Goal: Information Seeking & Learning: Learn about a topic

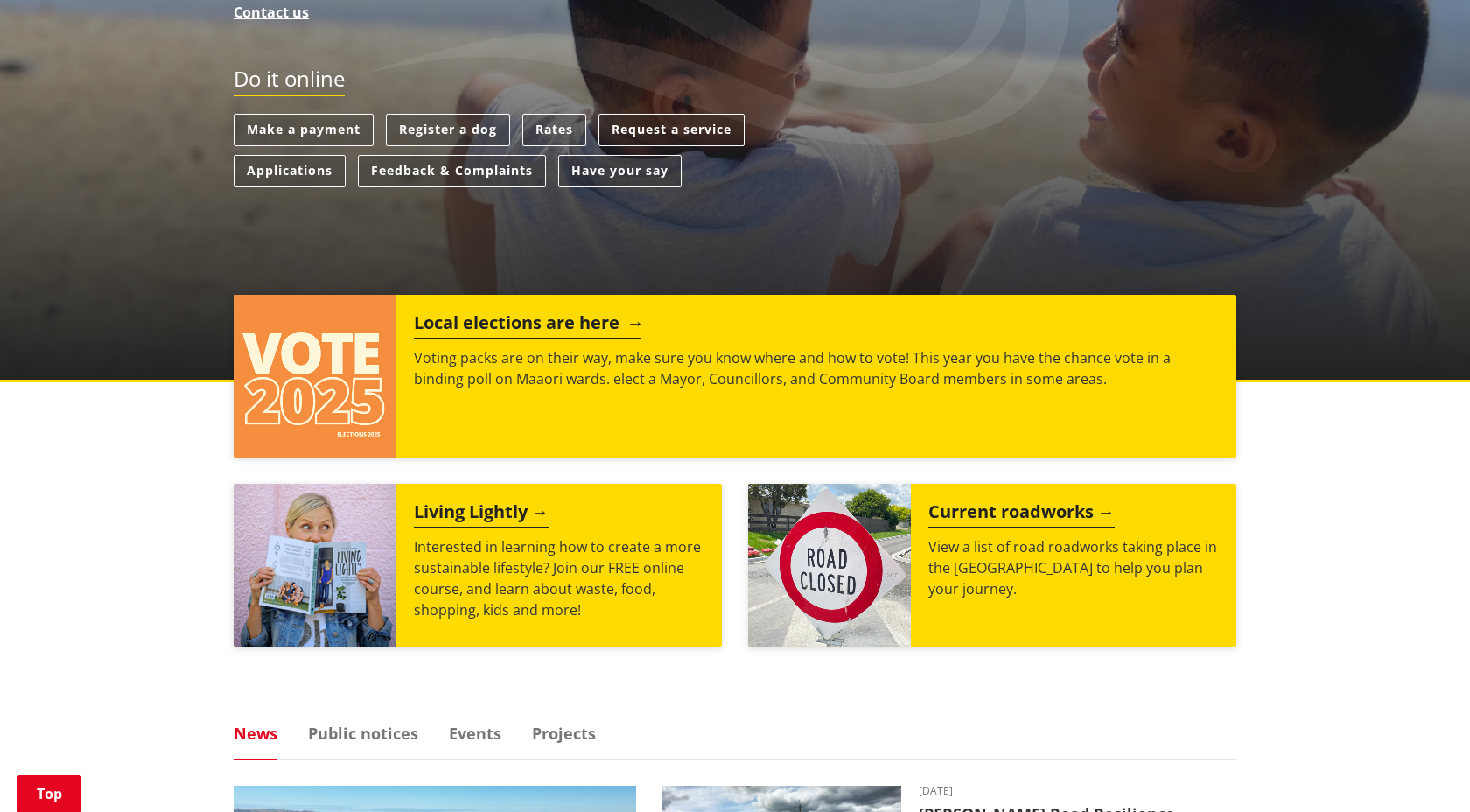
scroll to position [540, 0]
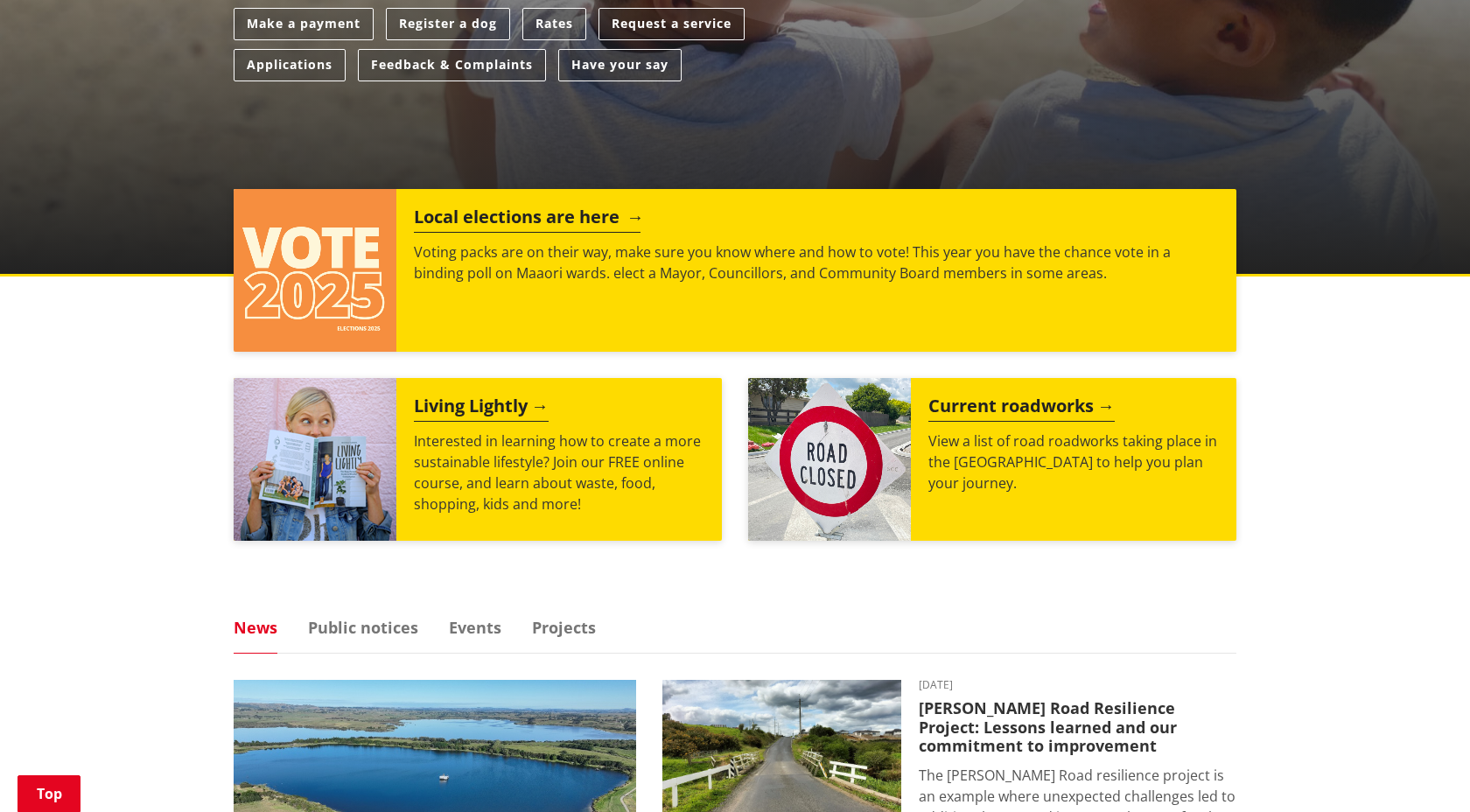
click at [524, 213] on h2 "Local elections are here" at bounding box center [528, 219] width 227 height 26
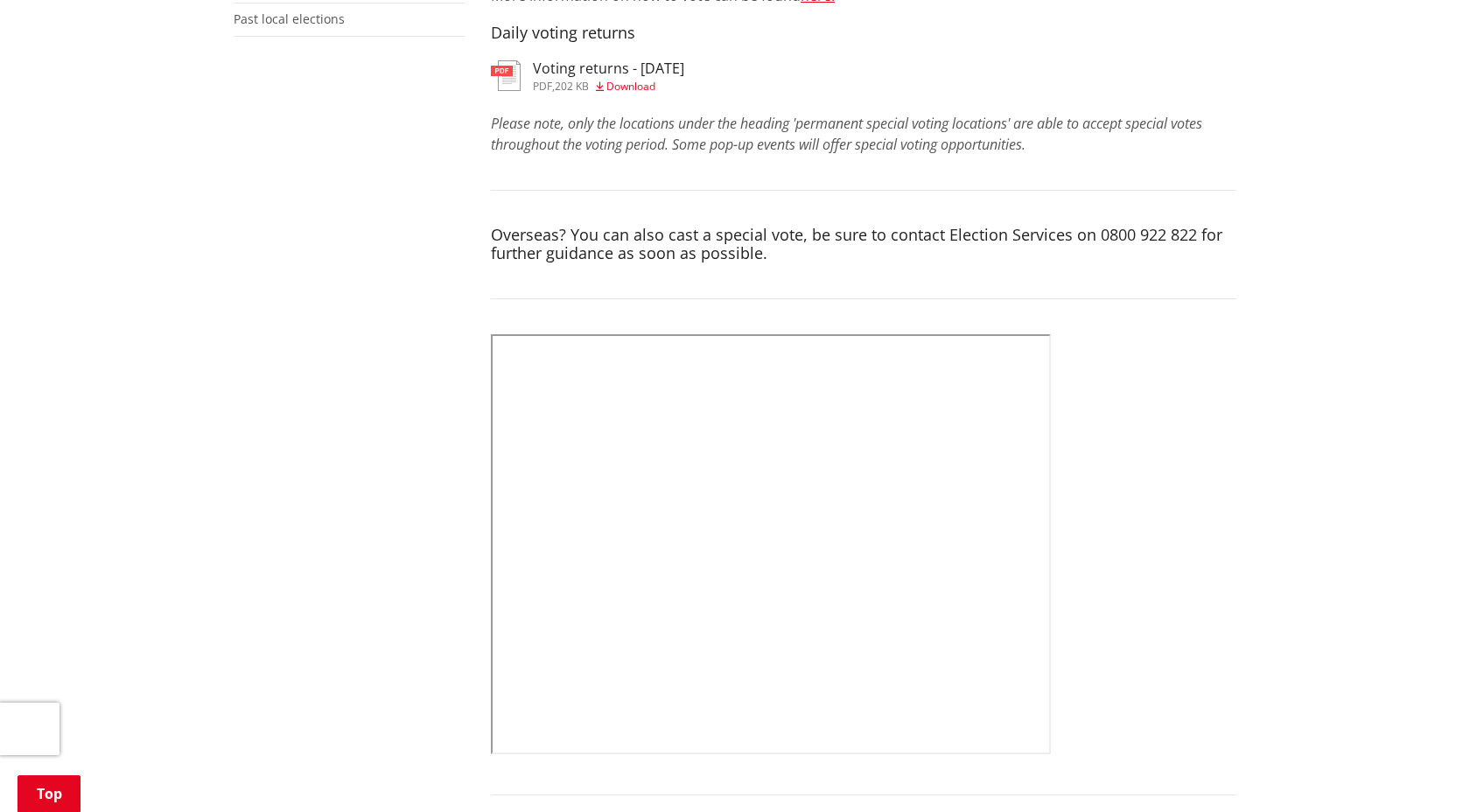
scroll to position [599, 0]
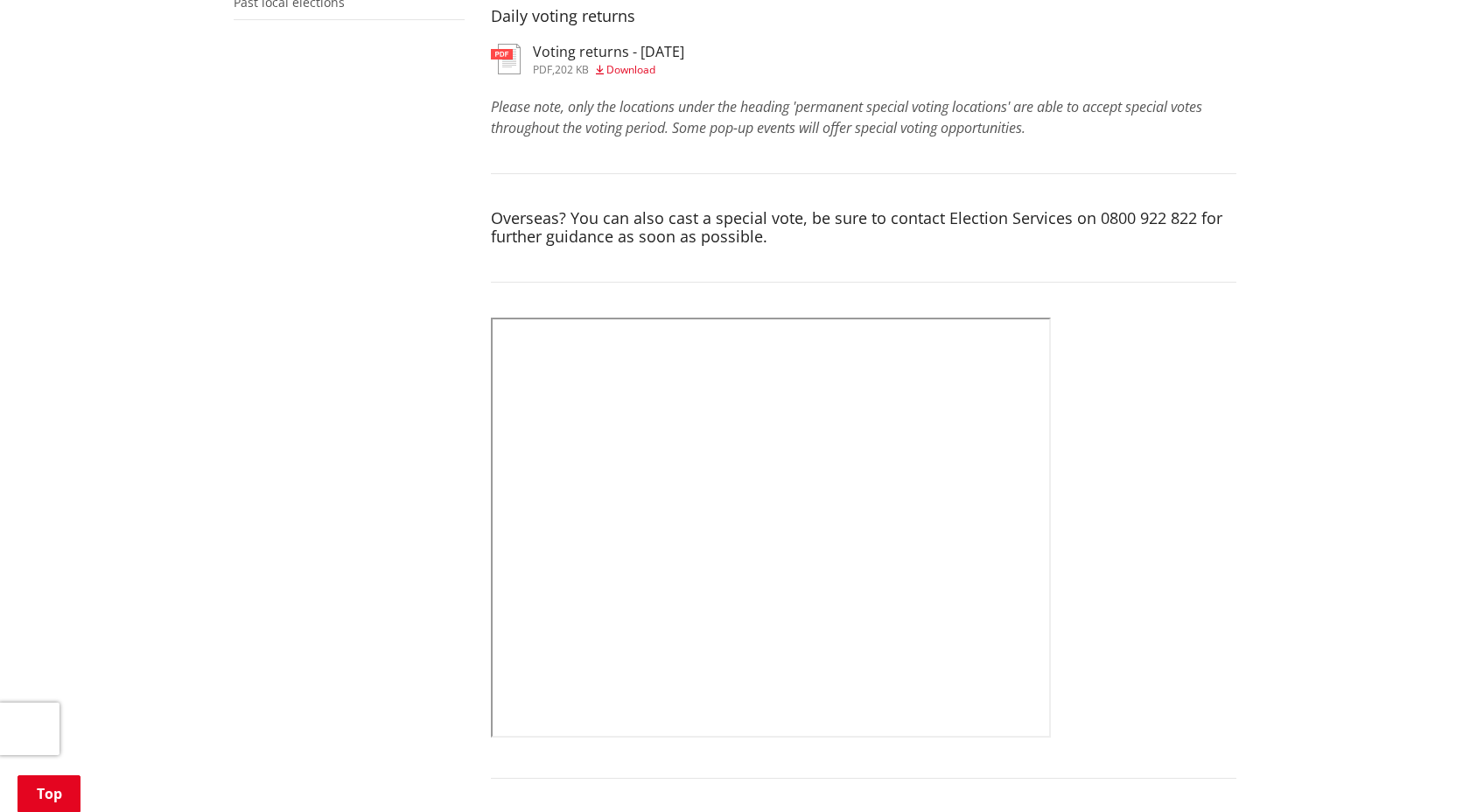
click at [816, 227] on h4 "Overseas? You can also cast a special vote, be sure to contact Election Service…" at bounding box center [863, 228] width 745 height 37
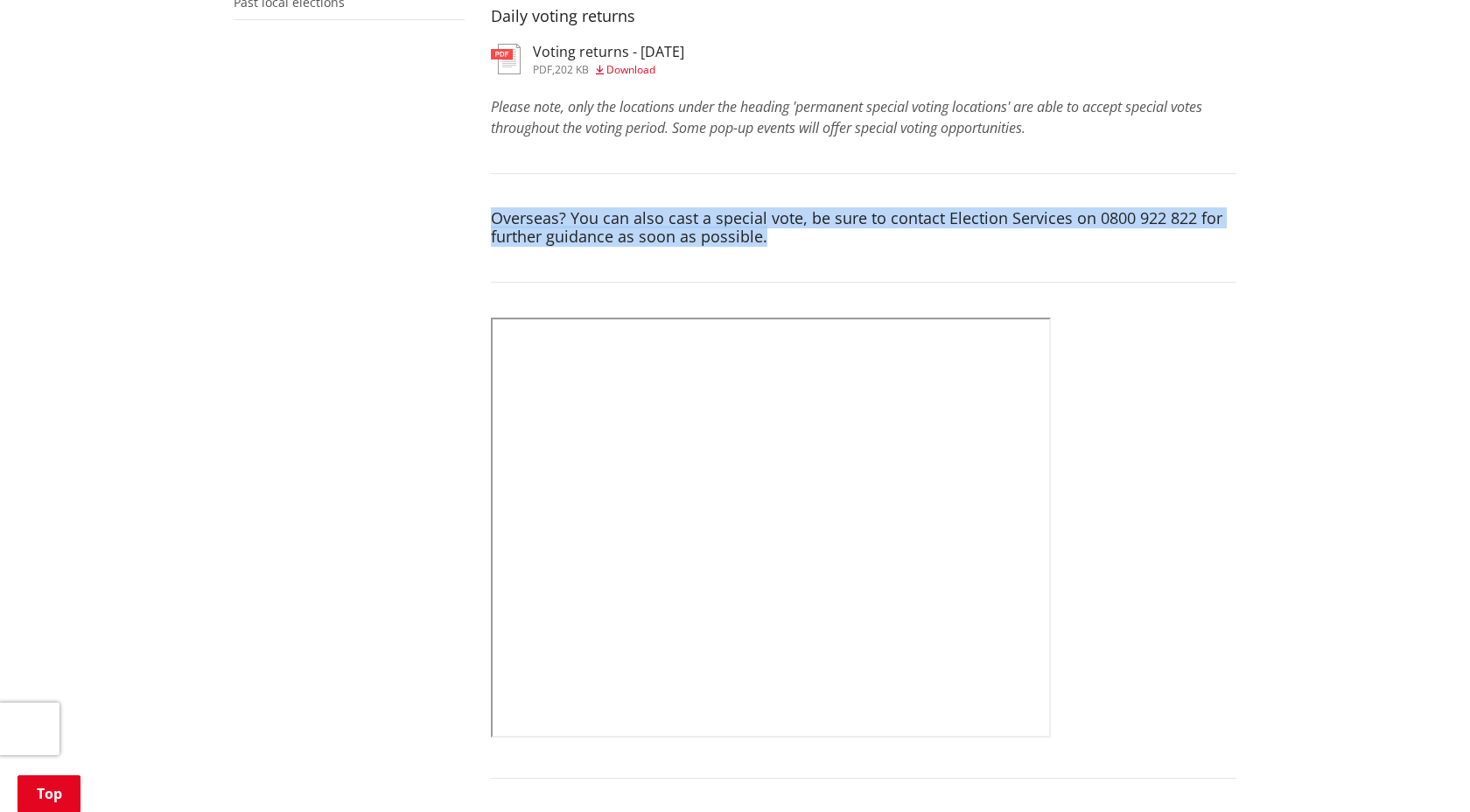
click at [816, 227] on h4 "Overseas? You can also cast a special vote, be sure to contact Election Service…" at bounding box center [863, 228] width 745 height 37
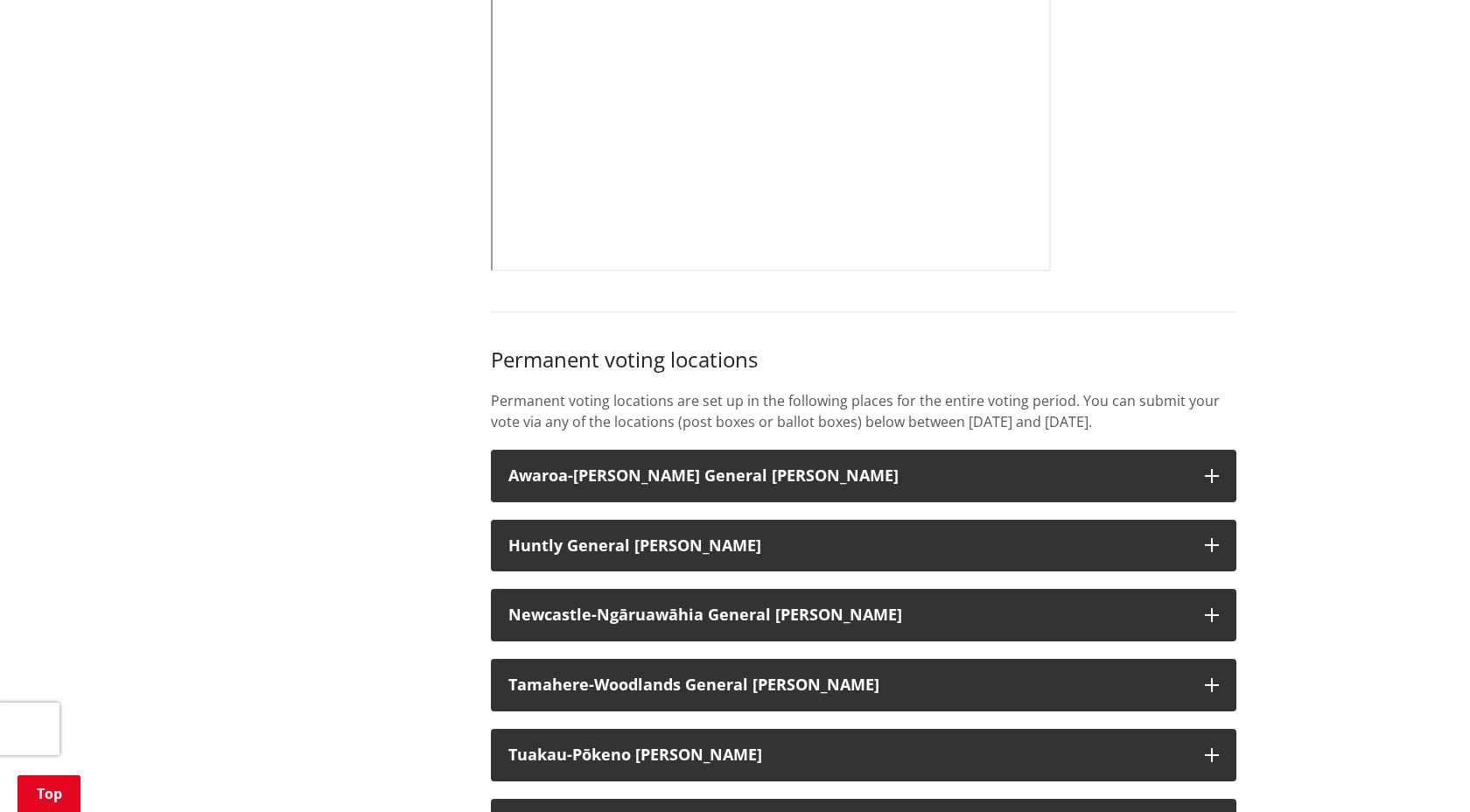
scroll to position [1217, 0]
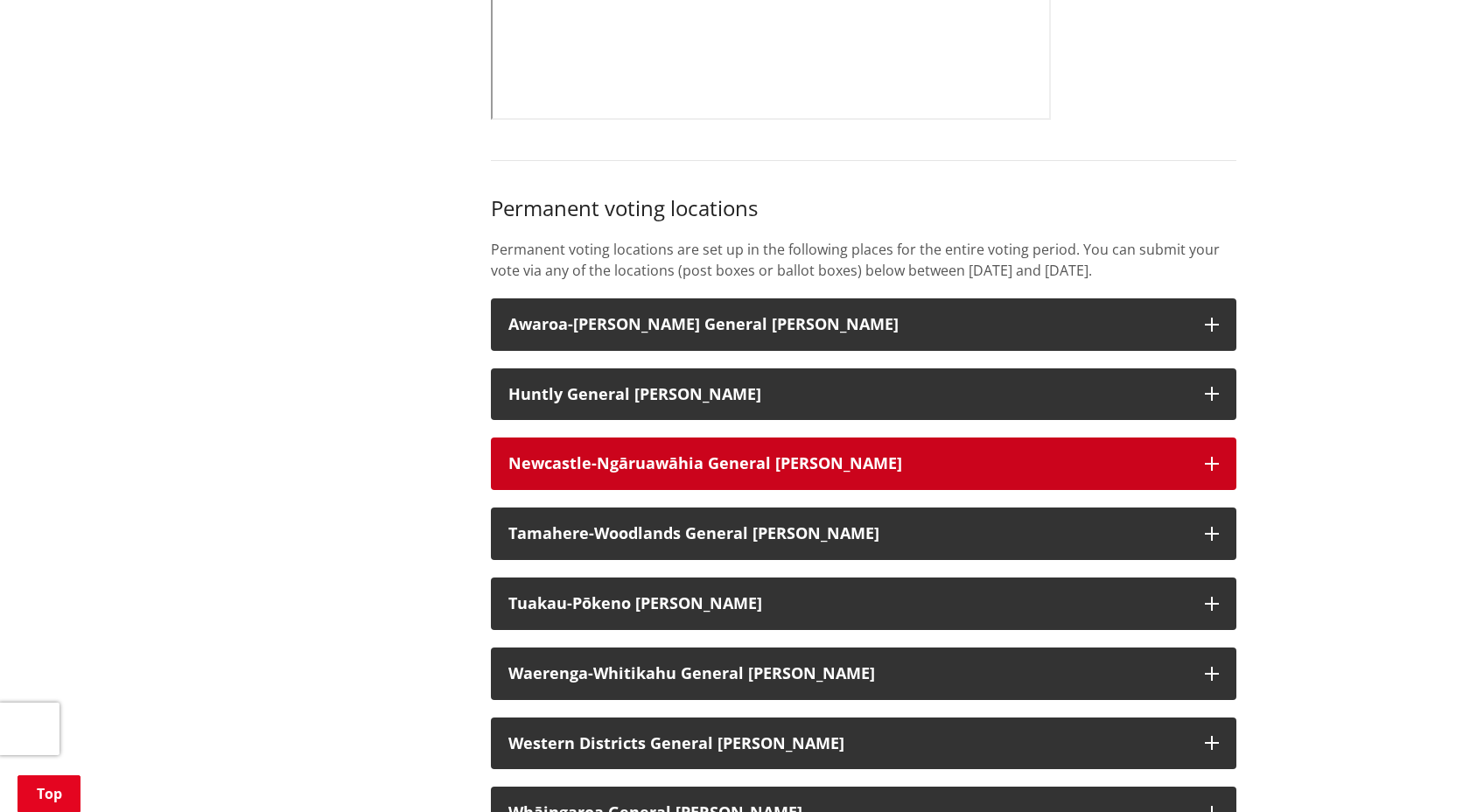
click at [707, 469] on button "Newcastle-Ngāruawāhia General Ward" at bounding box center [863, 463] width 745 height 53
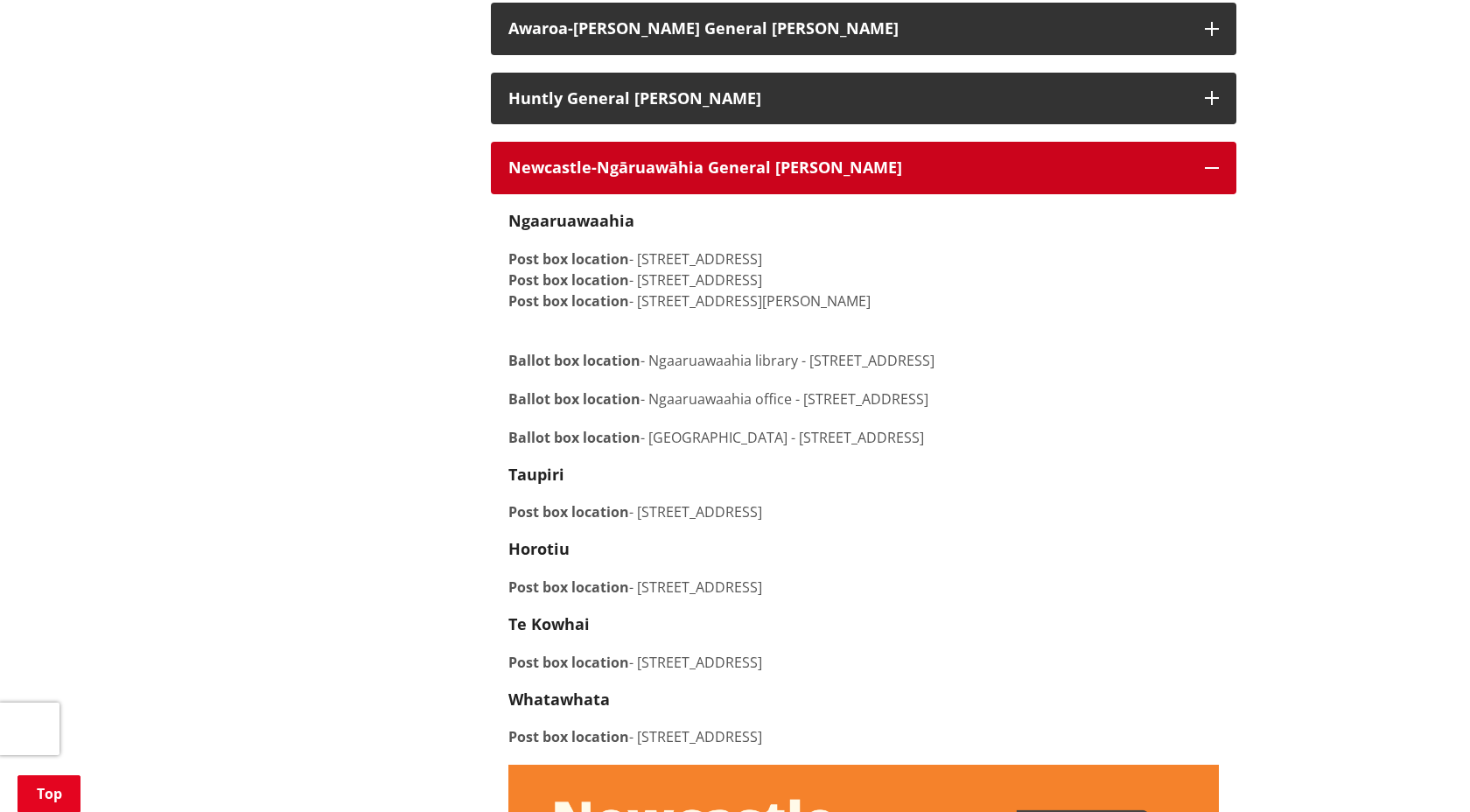
scroll to position [1569, 0]
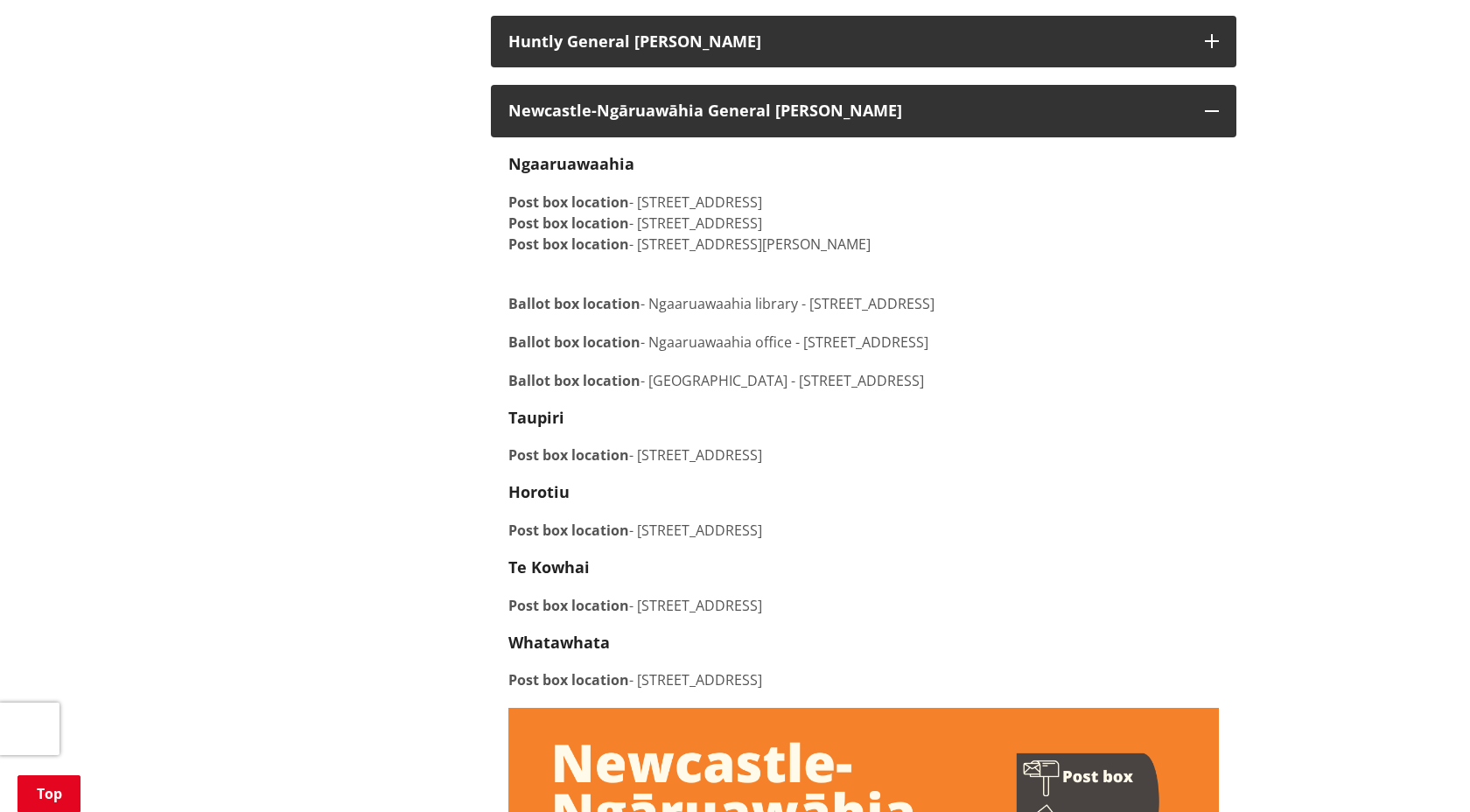
click at [746, 314] on p "Ballot box location - Ngaaruawaahia library - 4 Jesmond Street, Ngaaruawaahia" at bounding box center [863, 293] width 710 height 42
click at [758, 353] on p "Ballot box location - Ngaaruawaahia office - 15 Galileo Street, Ngaaruawaahia" at bounding box center [863, 342] width 710 height 21
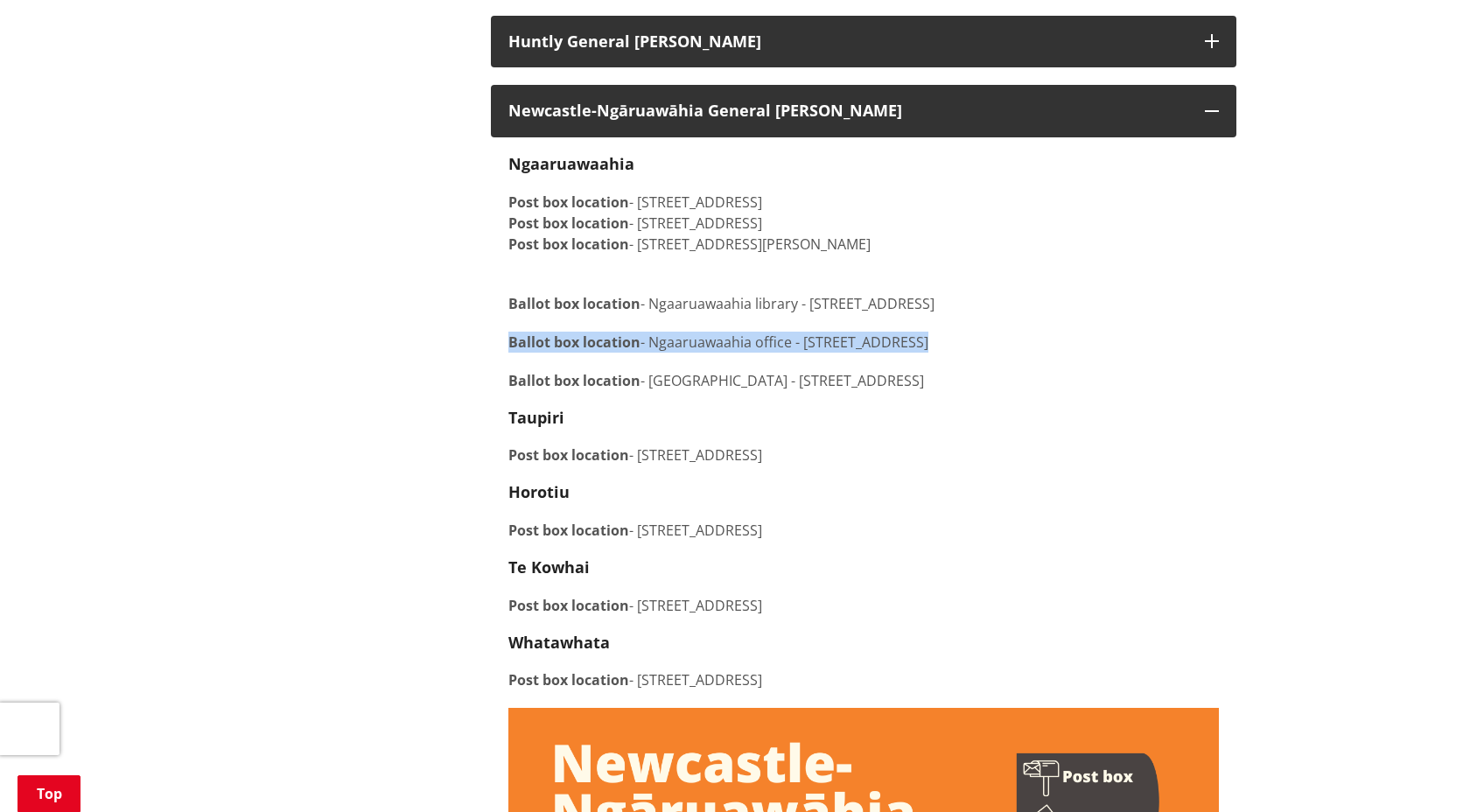
click at [758, 353] on p "Ballot box location - Ngaaruawaahia office - 15 Galileo Street, Ngaaruawaahia" at bounding box center [863, 342] width 710 height 21
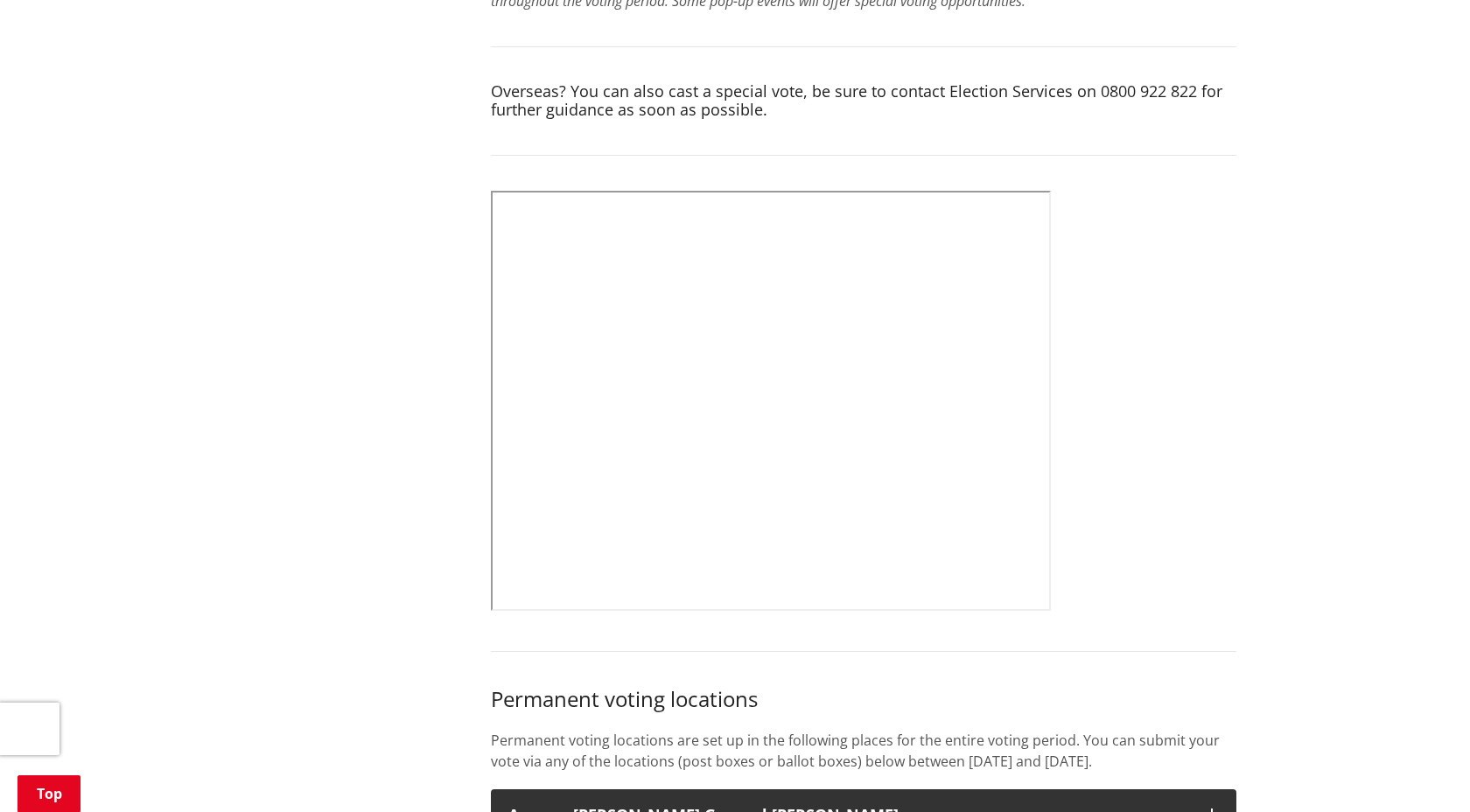
scroll to position [719, 0]
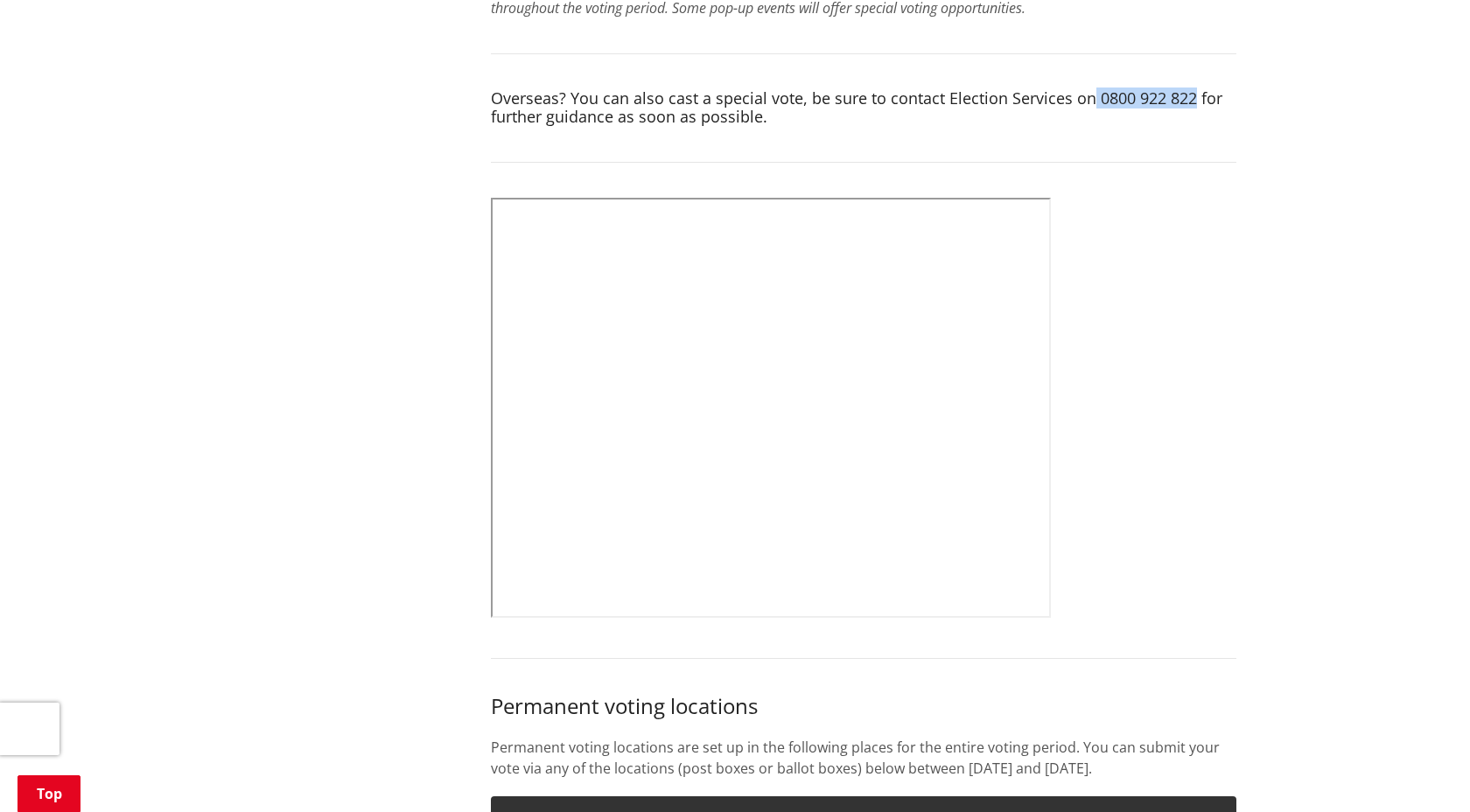
drag, startPoint x: 1087, startPoint y: 97, endPoint x: 1189, endPoint y: 101, distance: 102.1
click at [1190, 101] on h4 "Overseas? You can also cast a special vote, be sure to contact Election Service…" at bounding box center [863, 108] width 745 height 37
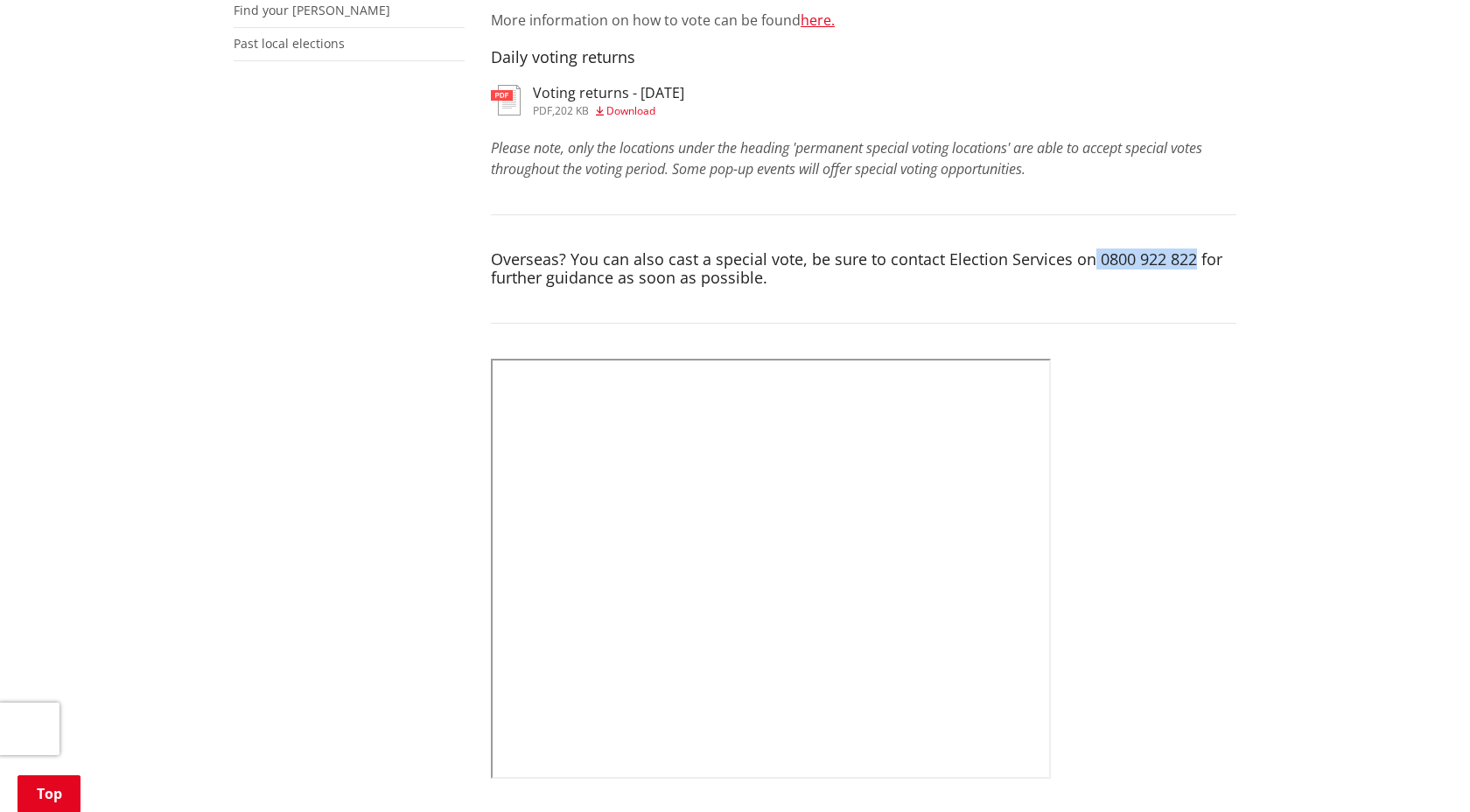
scroll to position [551, 0]
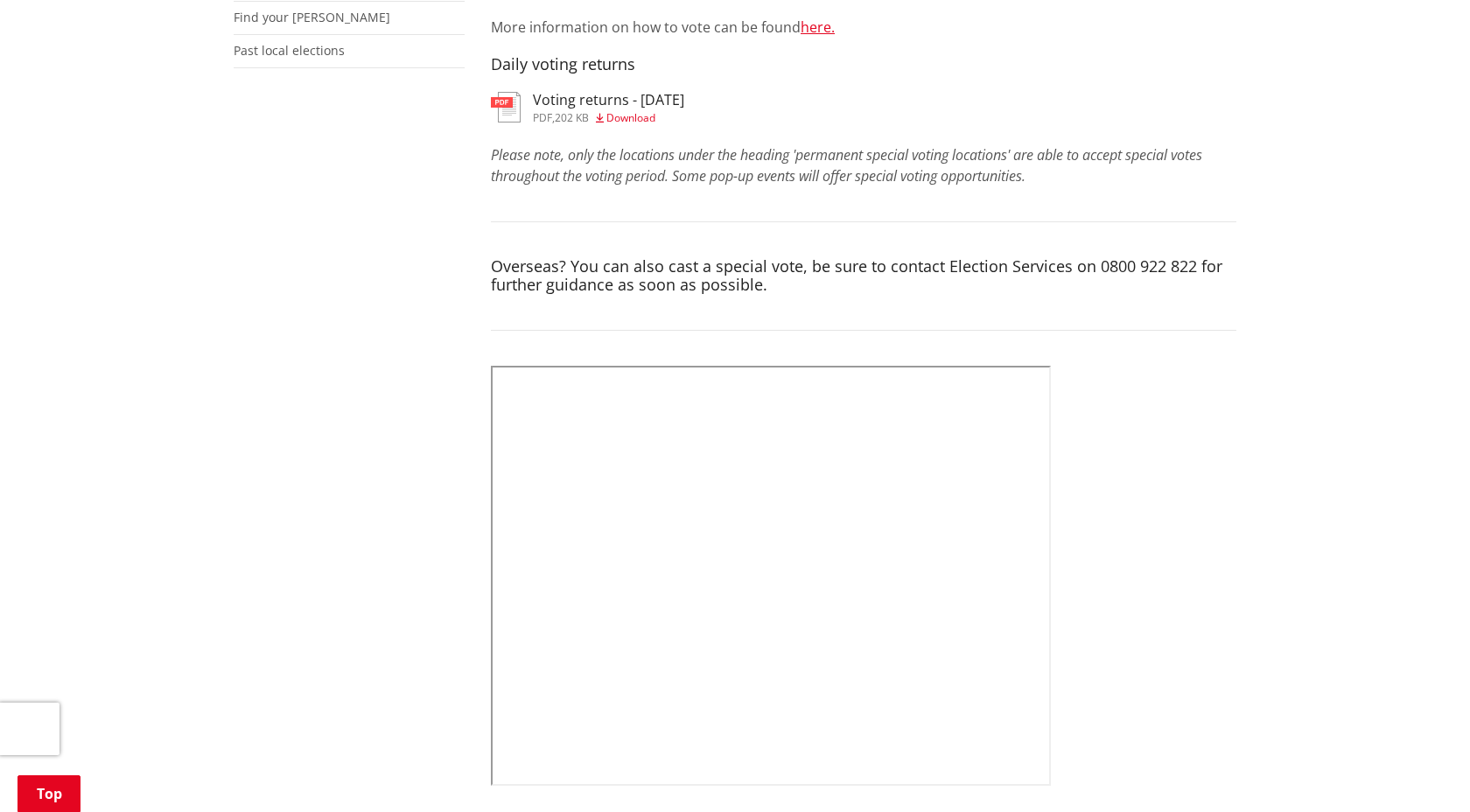
click at [1161, 182] on div "Please note, only the locations under the heading 'permanent special voting loc…" at bounding box center [863, 165] width 745 height 42
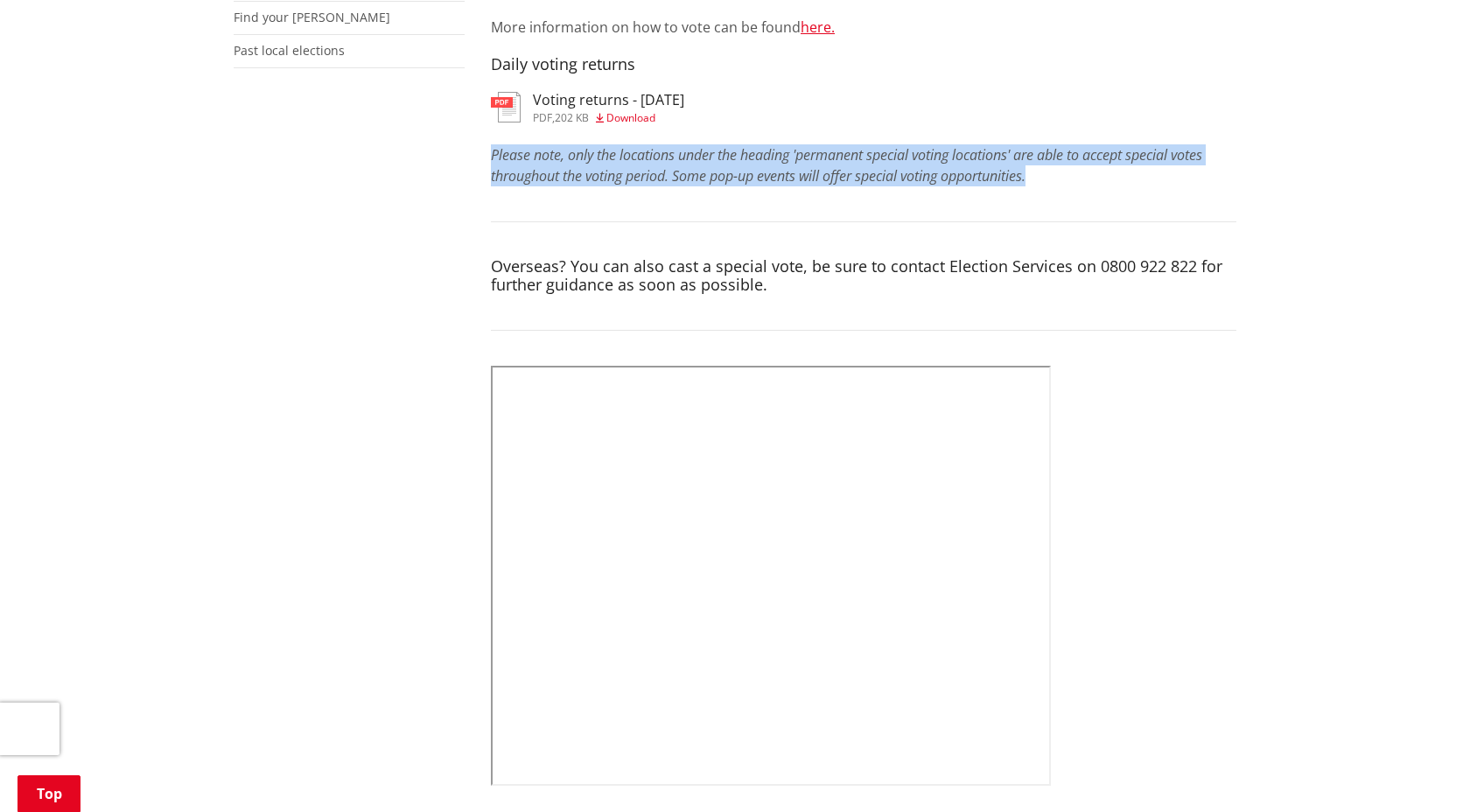
click at [1161, 182] on div "Please note, only the locations under the heading 'permanent special voting loc…" at bounding box center [863, 165] width 745 height 42
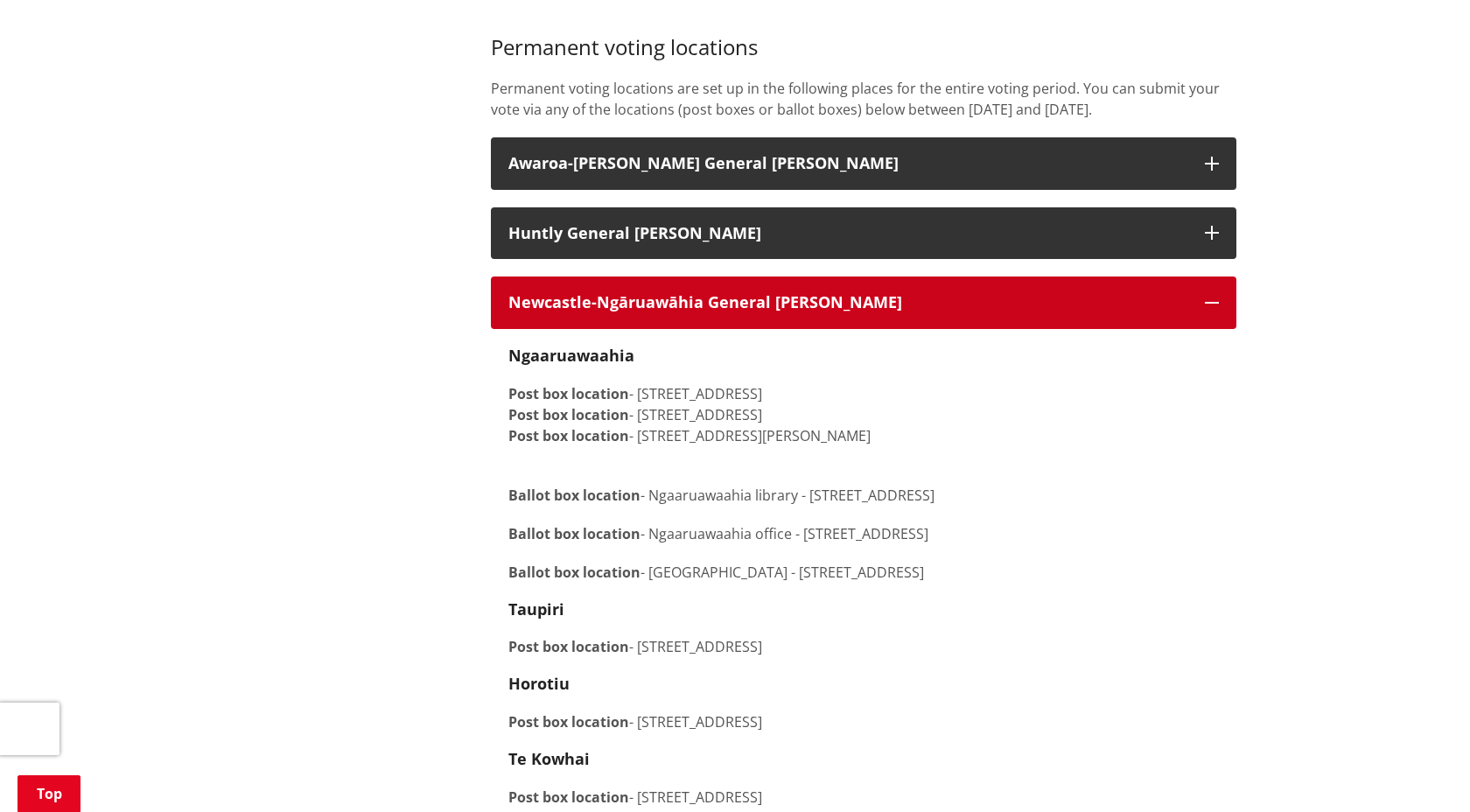
scroll to position [1394, 0]
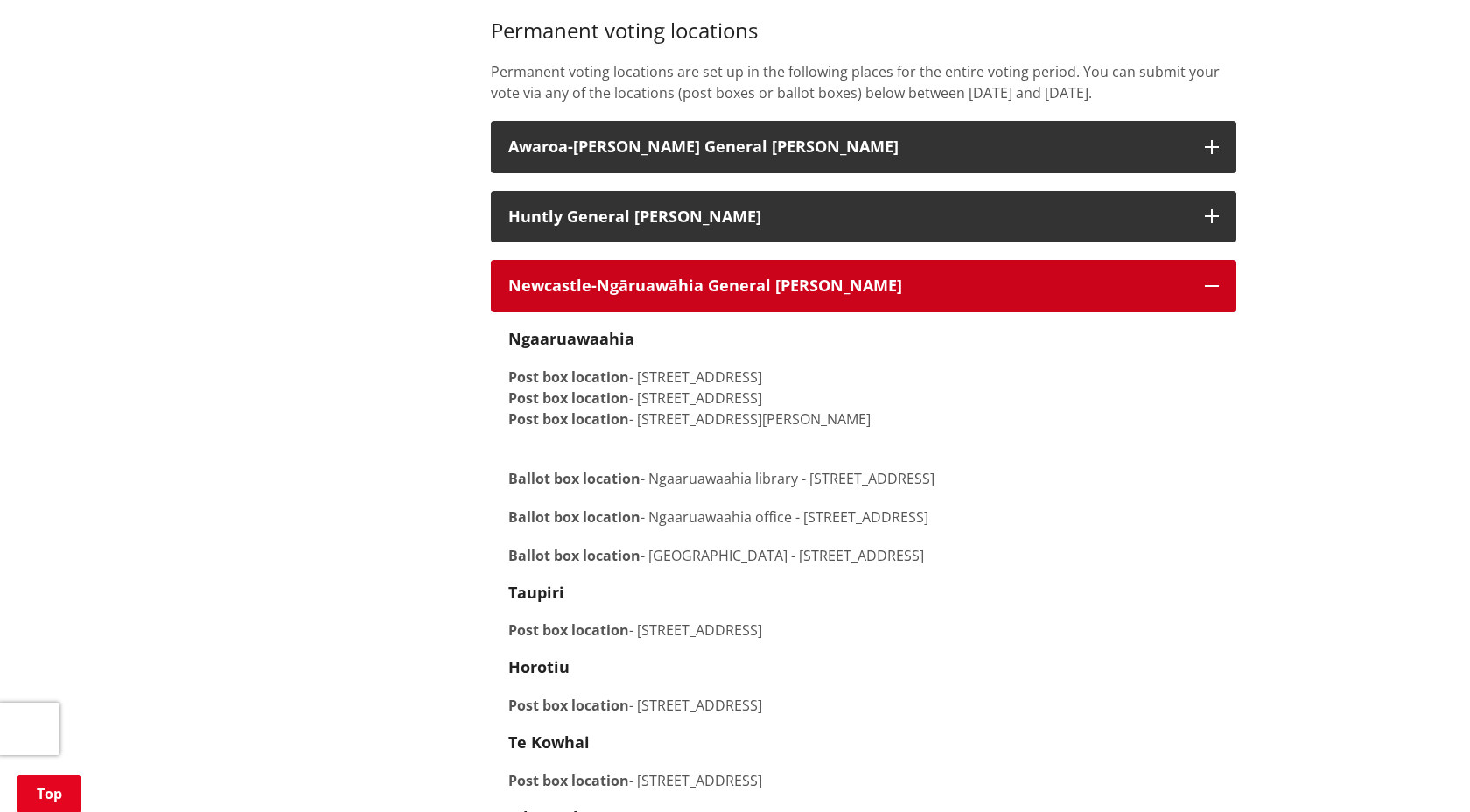
click at [1106, 295] on h3 "Newcastle-Ngāruawāhia General Ward" at bounding box center [848, 286] width 679 height 17
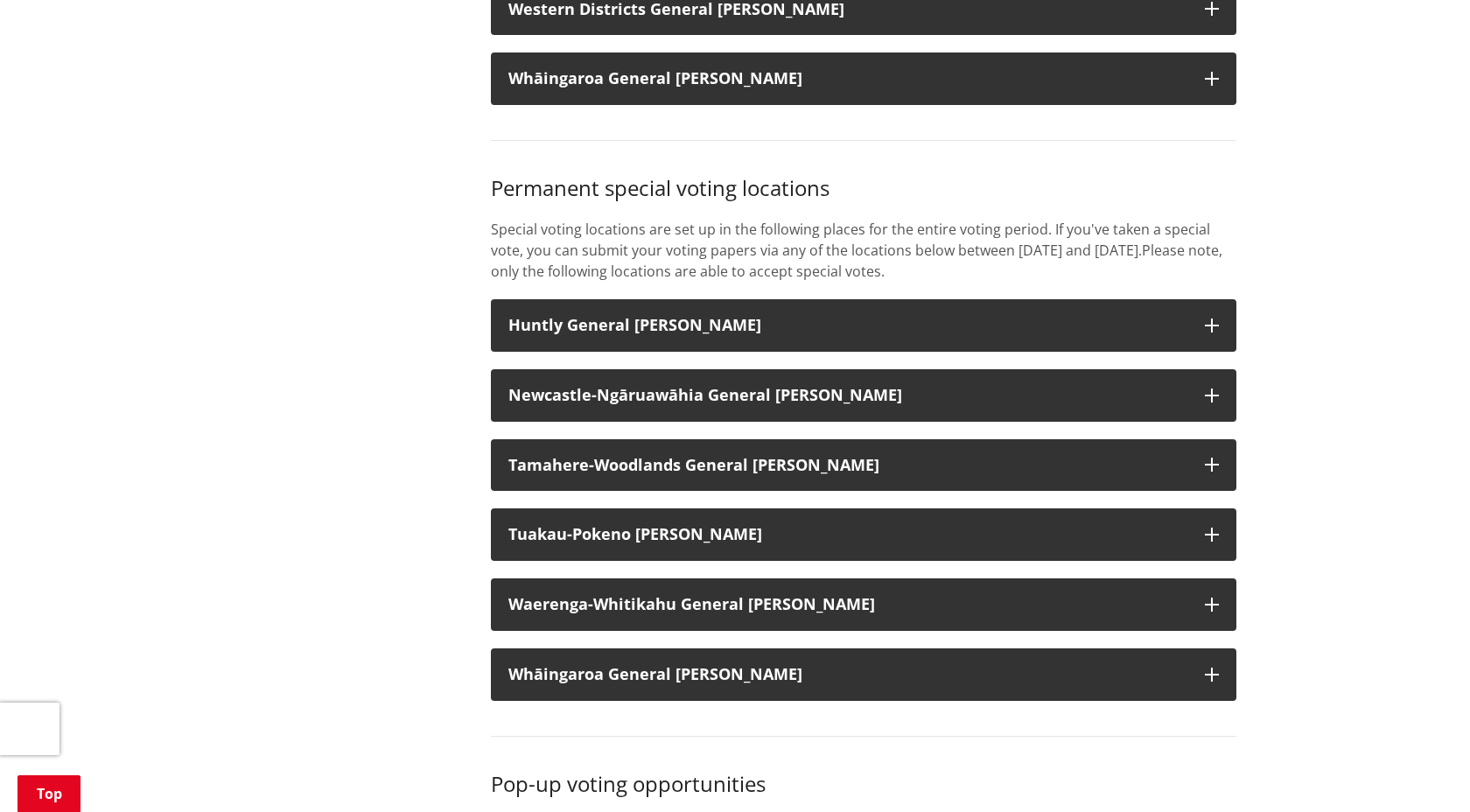
scroll to position [2098, 0]
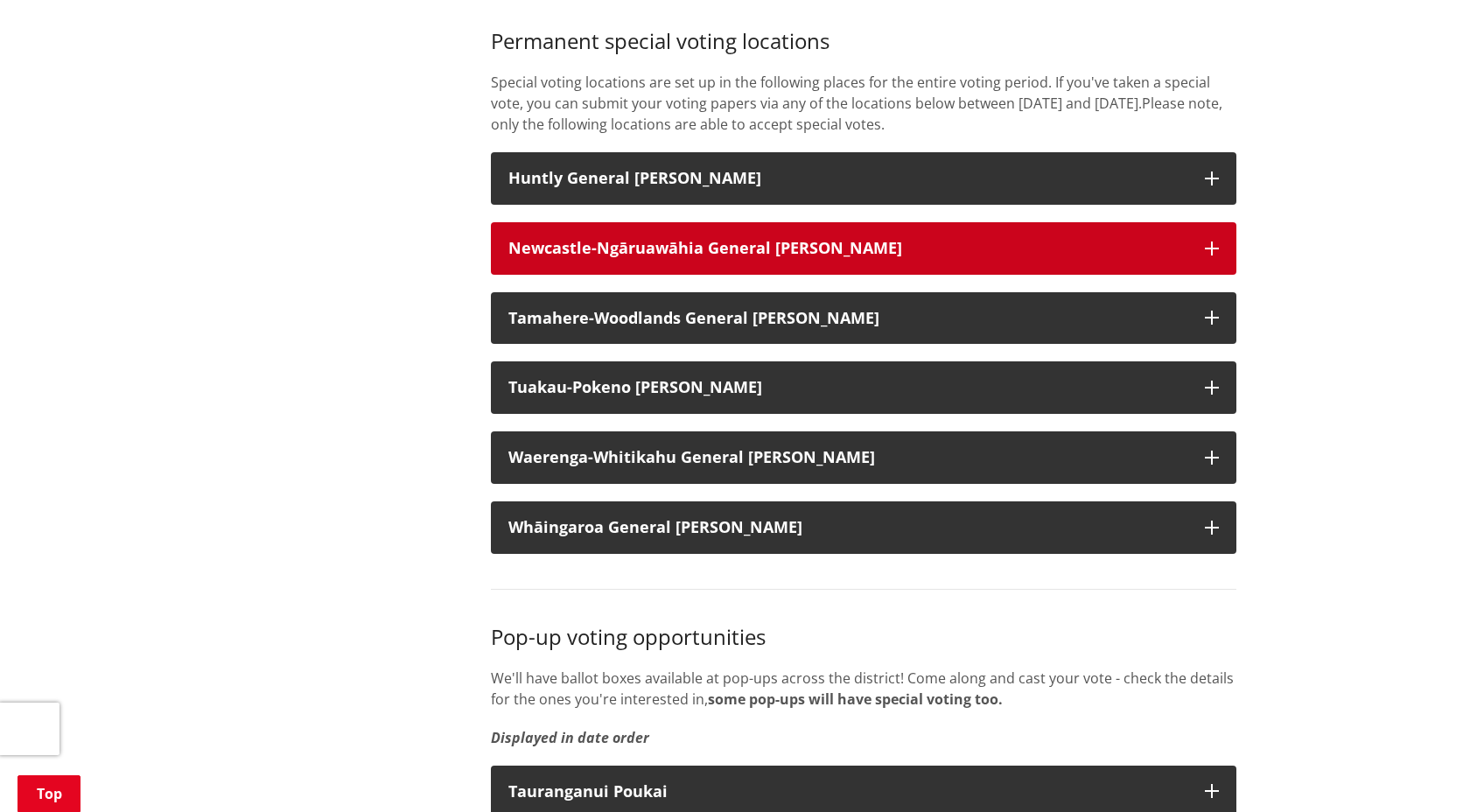
click at [1091, 252] on button "Newcastle-Ngāruawāhia General Ward" at bounding box center [863, 248] width 745 height 53
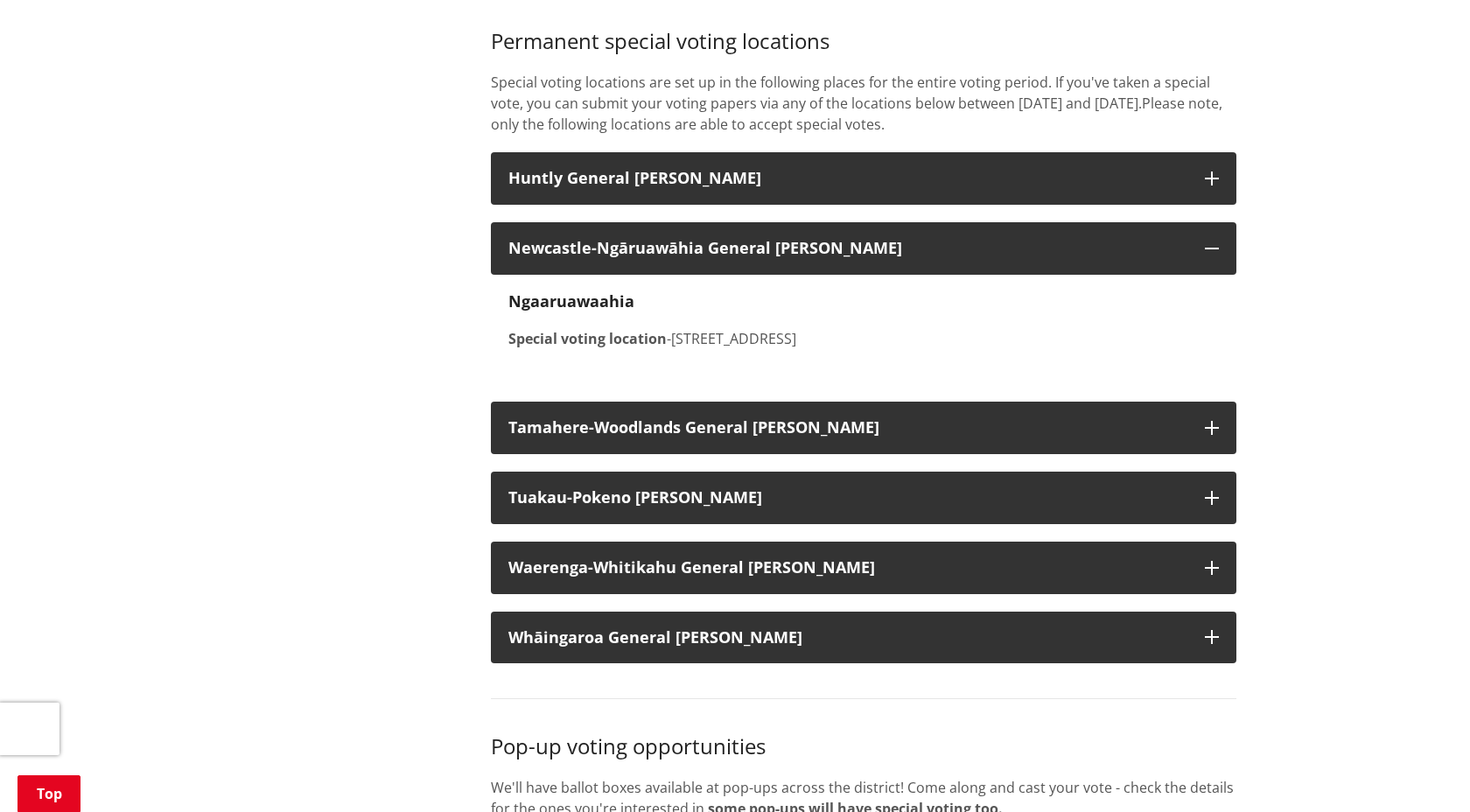
click at [1046, 349] on p "Special voting location -15 Galileo Street, Ngaaruawaahia 3720" at bounding box center [863, 338] width 710 height 21
click at [849, 371] on div "Ngaaruawaahia Special voting location -15 Galileo Street, Ngaaruawaahia 3720" at bounding box center [863, 330] width 745 height 111
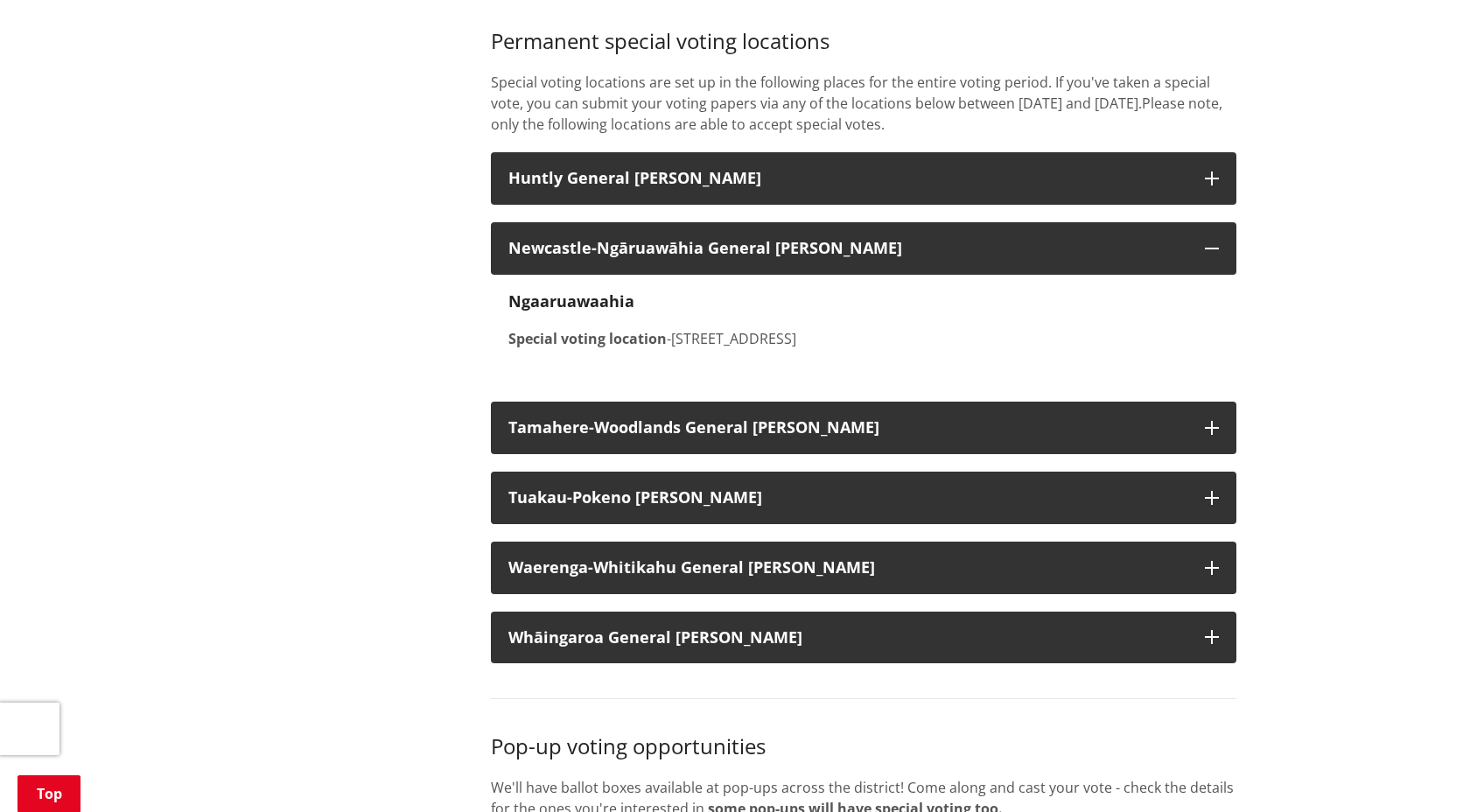
click at [858, 349] on p "Special voting location -15 Galileo Street, Ngaaruawaahia 3720" at bounding box center [863, 338] width 710 height 21
click at [892, 135] on p "Special voting locations are set up in the following places for the entire voti…" at bounding box center [863, 104] width 745 height 63
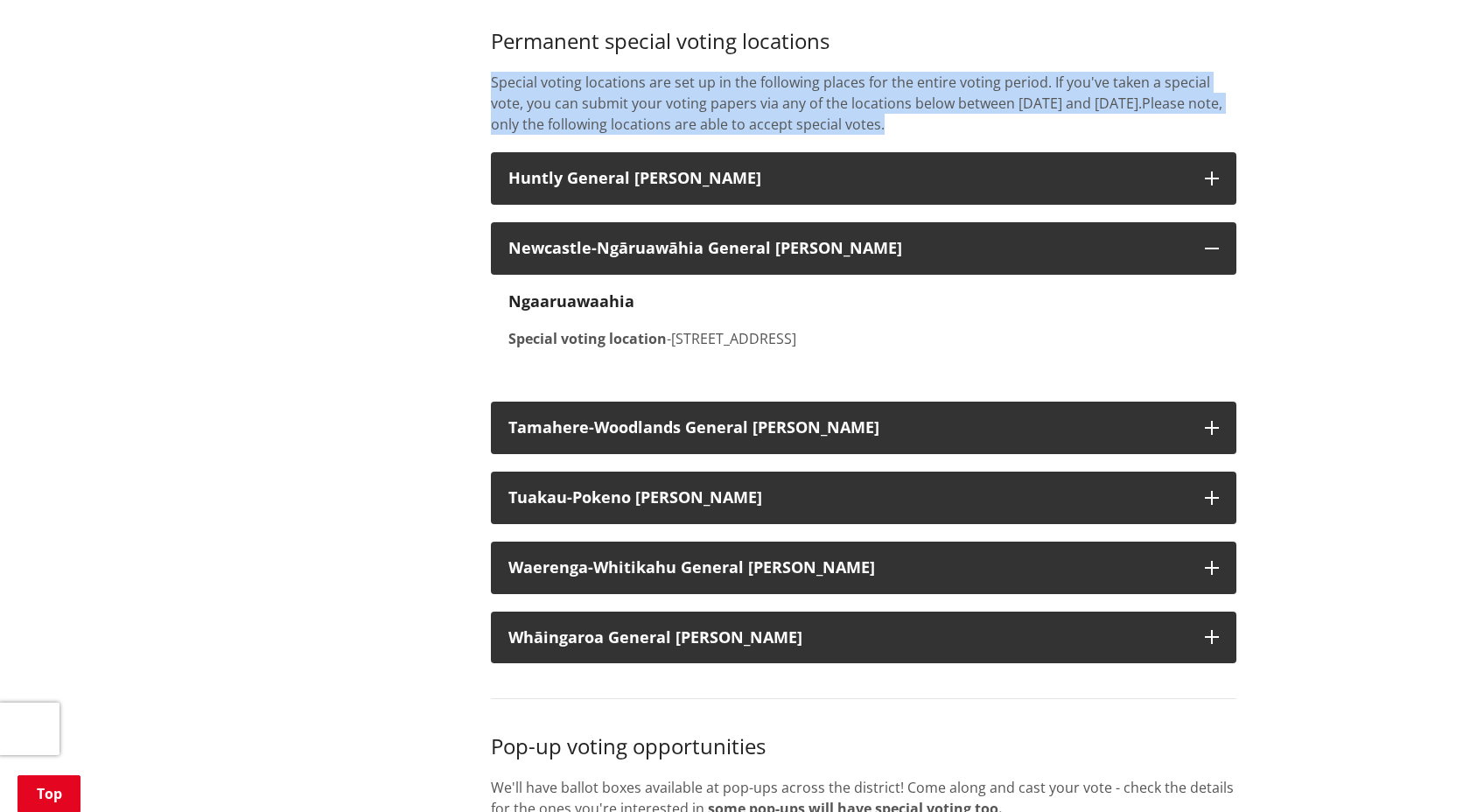
click at [892, 135] on p "Special voting locations are set up in the following places for the entire voti…" at bounding box center [863, 104] width 745 height 63
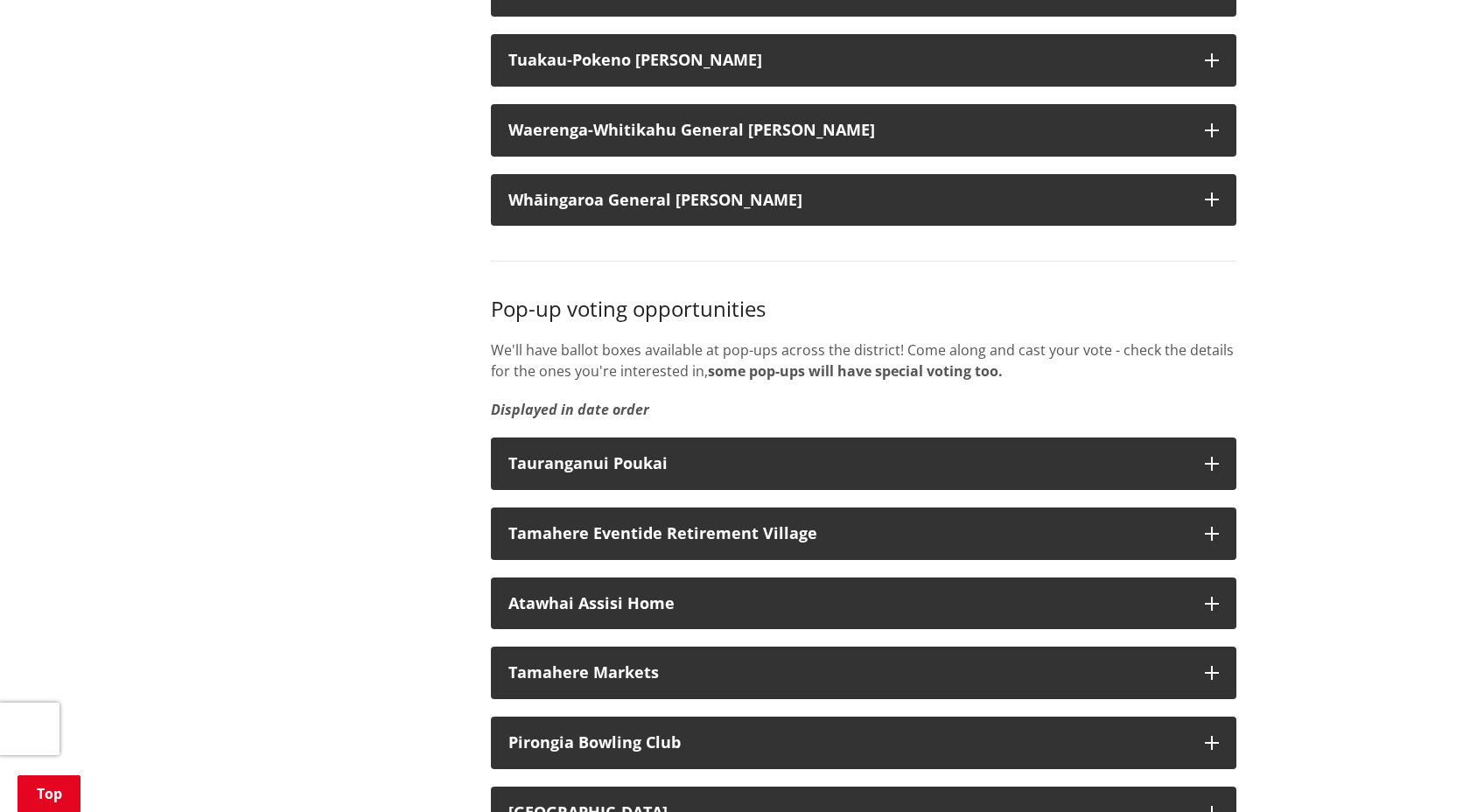
scroll to position [2558, 0]
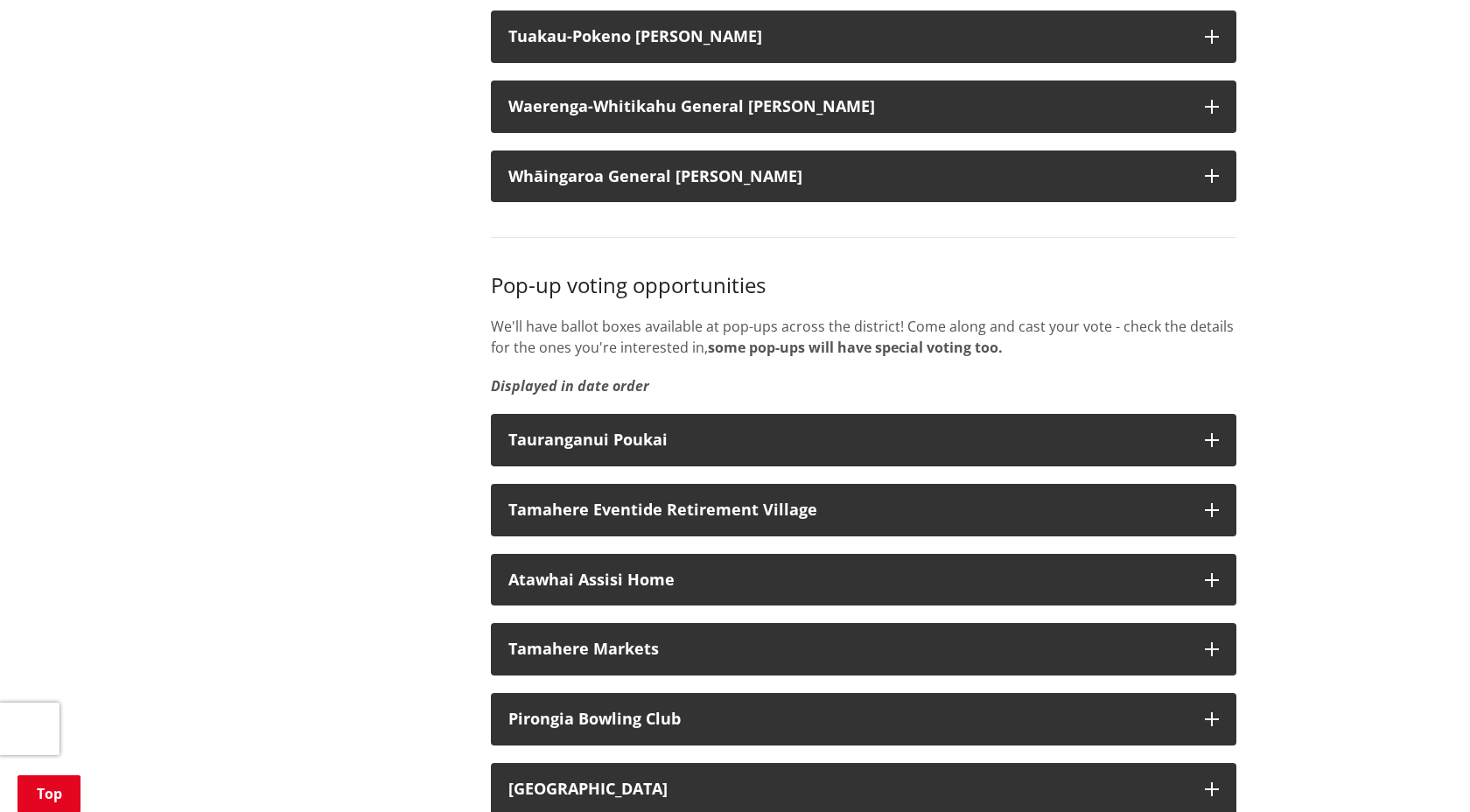
click at [873, 334] on div "Pop-up voting opportunities We'll have ballot boxes available at pop-ups across…" at bounding box center [863, 334] width 745 height 123
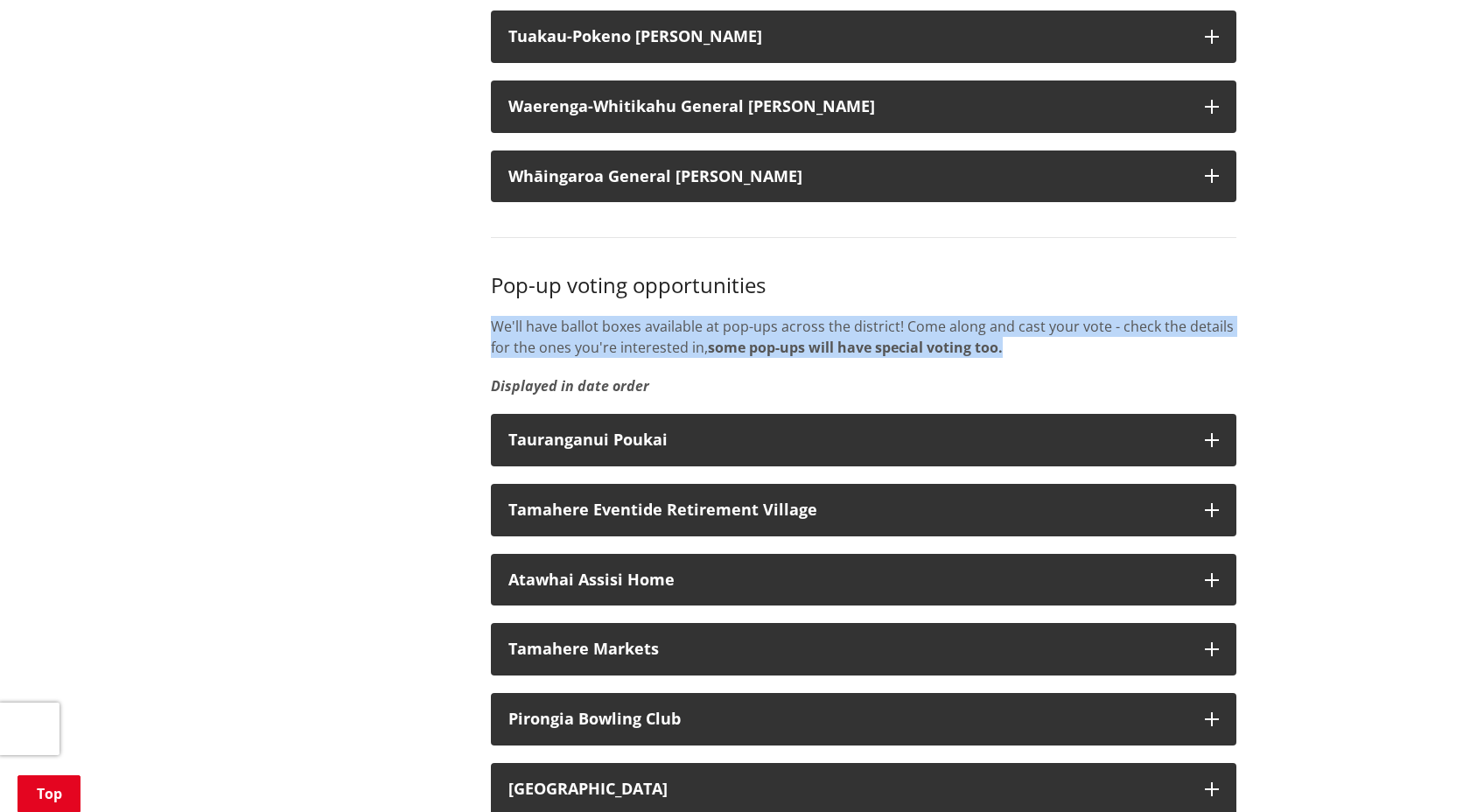
click at [873, 334] on div "Pop-up voting opportunities We'll have ballot boxes available at pop-ups across…" at bounding box center [863, 334] width 745 height 123
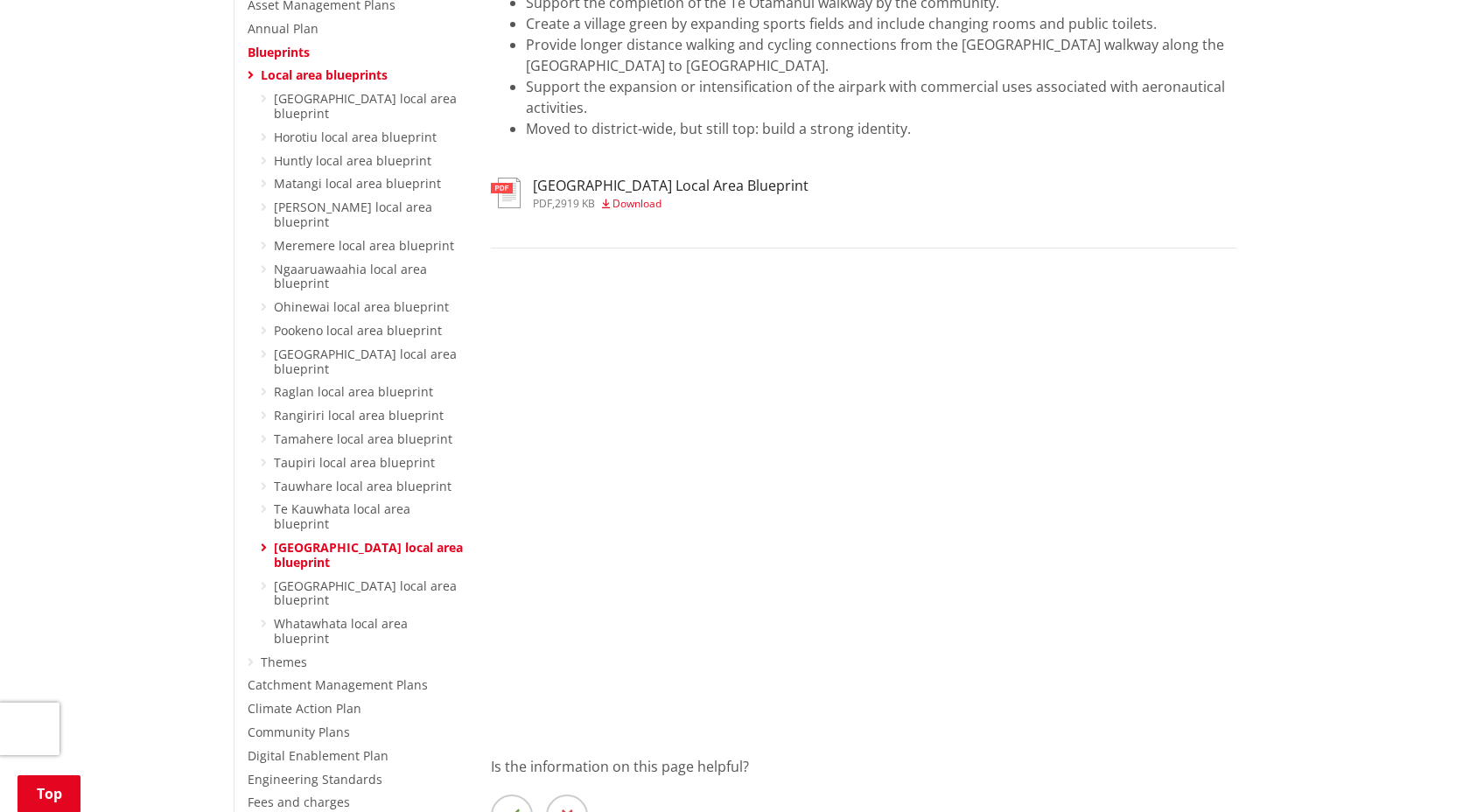
scroll to position [135, 0]
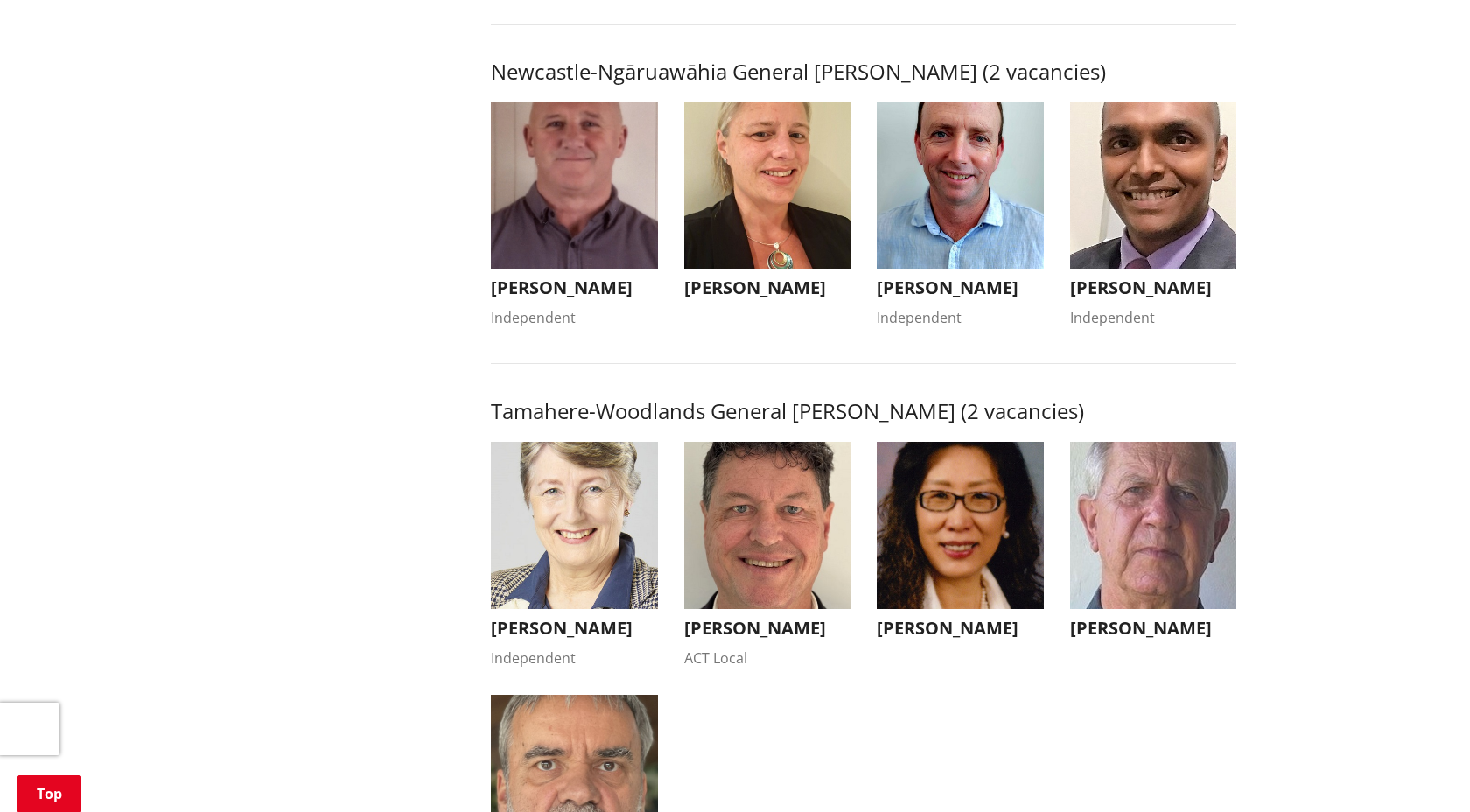
scroll to position [1478, 0]
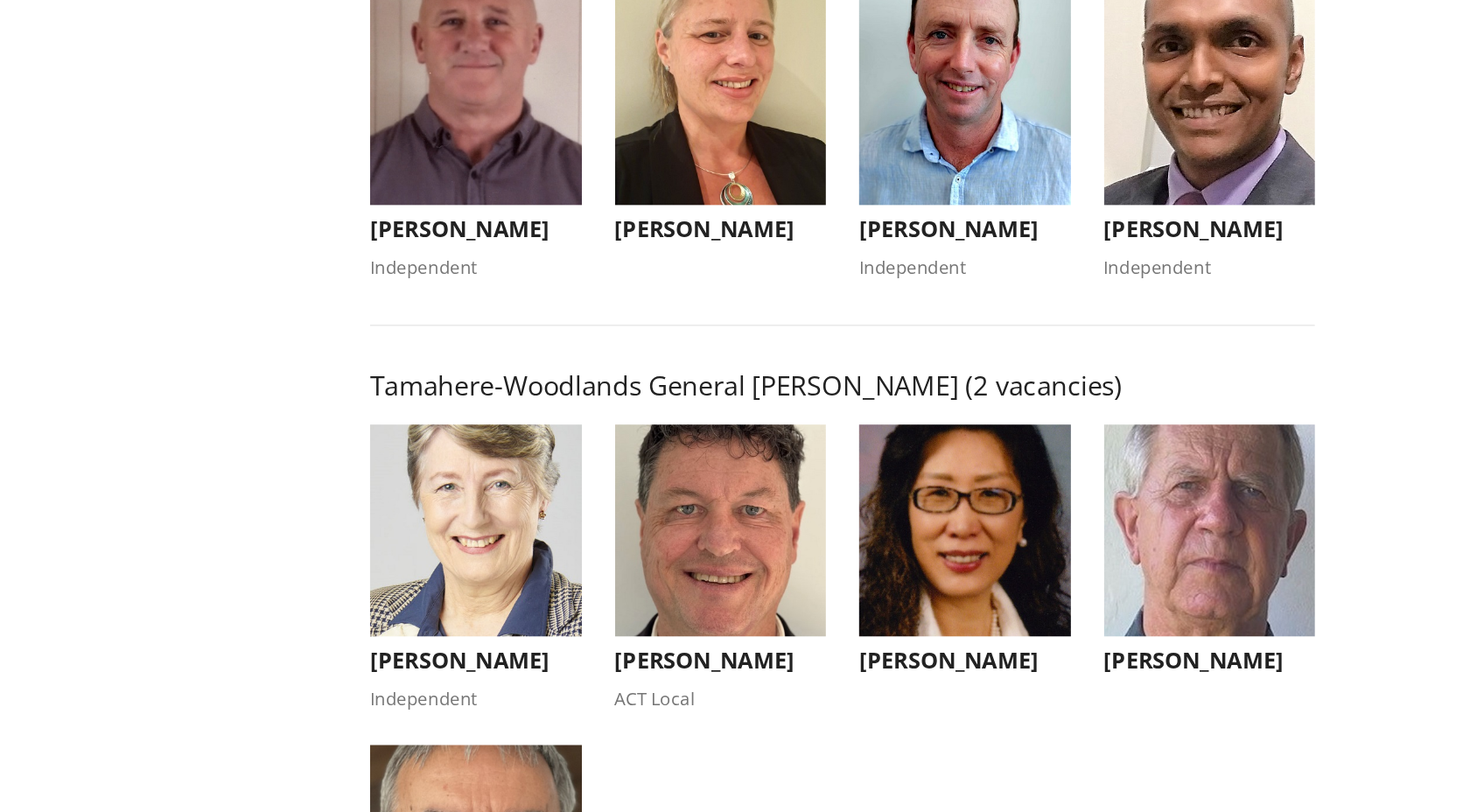
click at [1131, 198] on img "button" at bounding box center [1154, 138] width 167 height 167
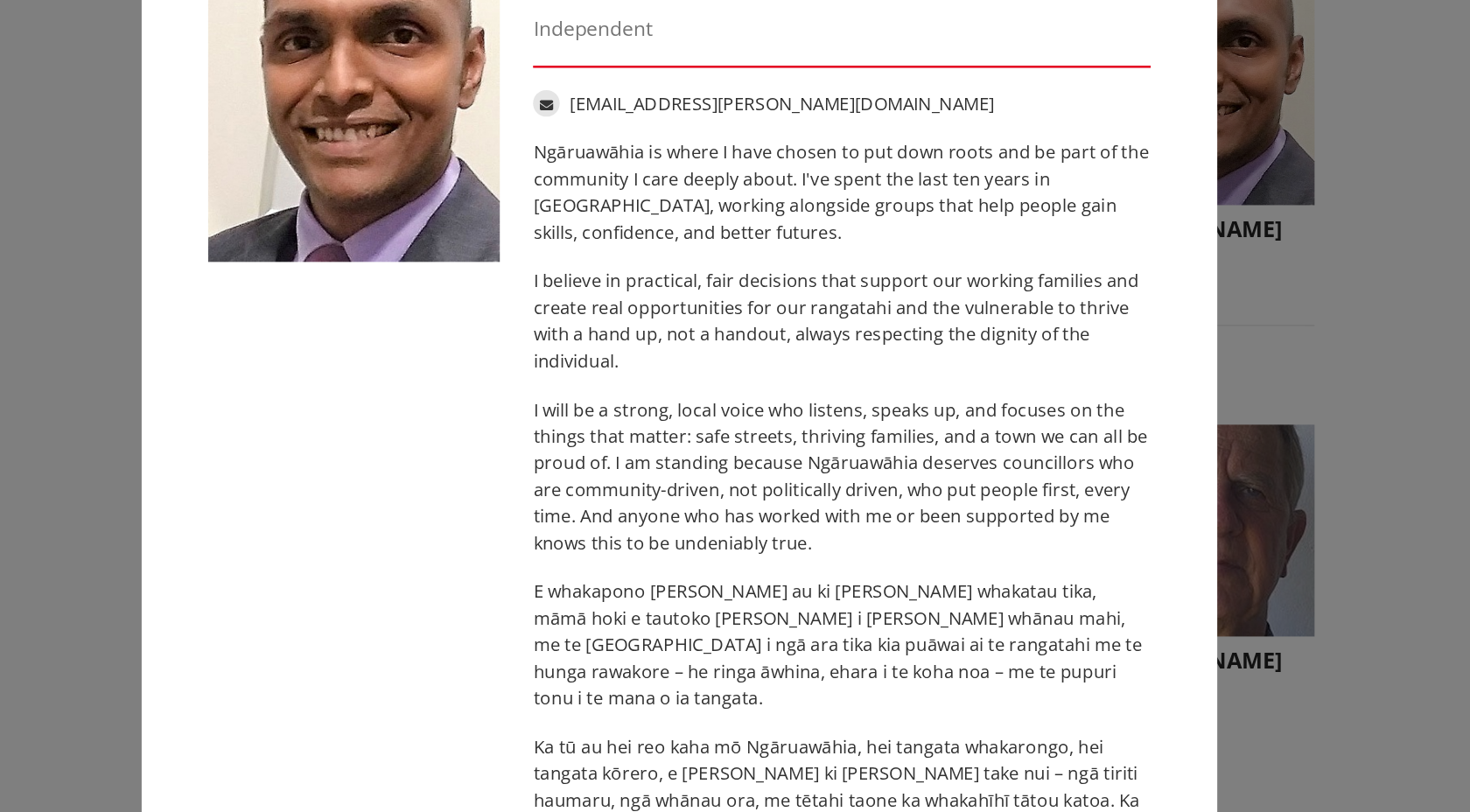
scroll to position [70, 0]
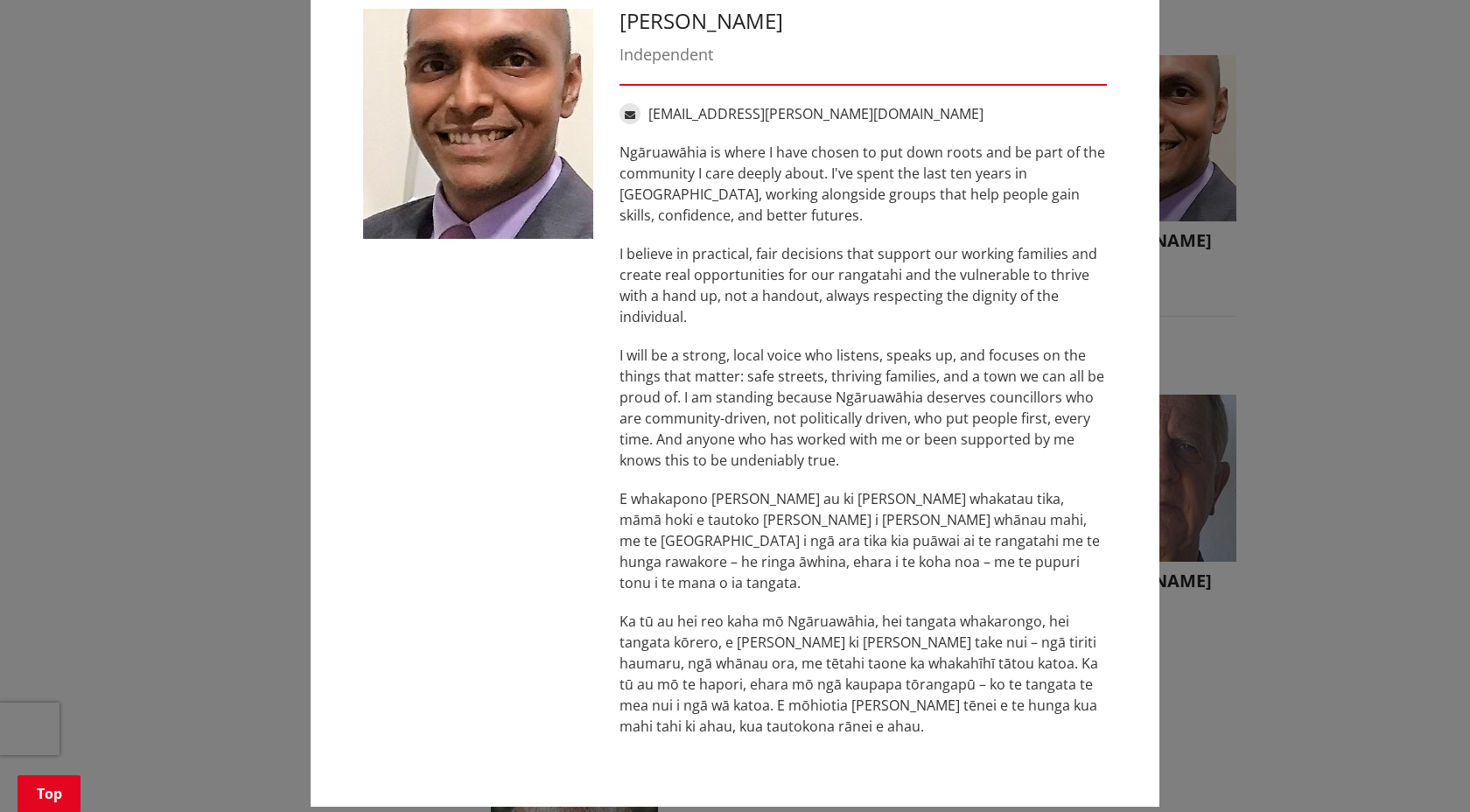
click at [1222, 162] on div "Ganga Sudhan Independent ganga.sudhan@gmail.com Ngāruawāhia is where I have cho…" at bounding box center [735, 381] width 1400 height 902
click at [1281, 89] on div "Ganga Sudhan Independent ganga.sudhan@gmail.com Ngāruawāhia is where I have cho…" at bounding box center [735, 381] width 1400 height 902
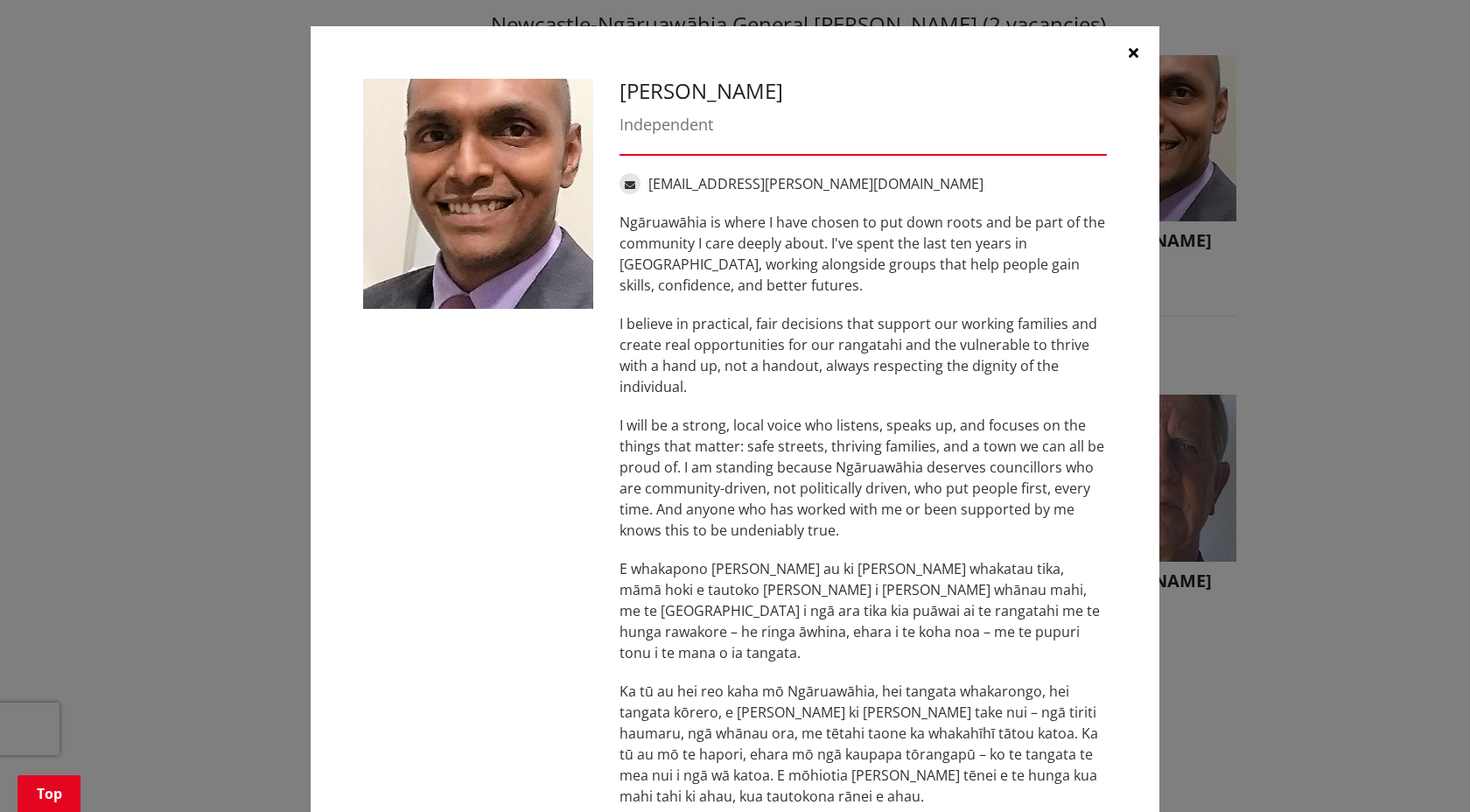
click at [1133, 54] on icon "button" at bounding box center [1134, 52] width 10 height 14
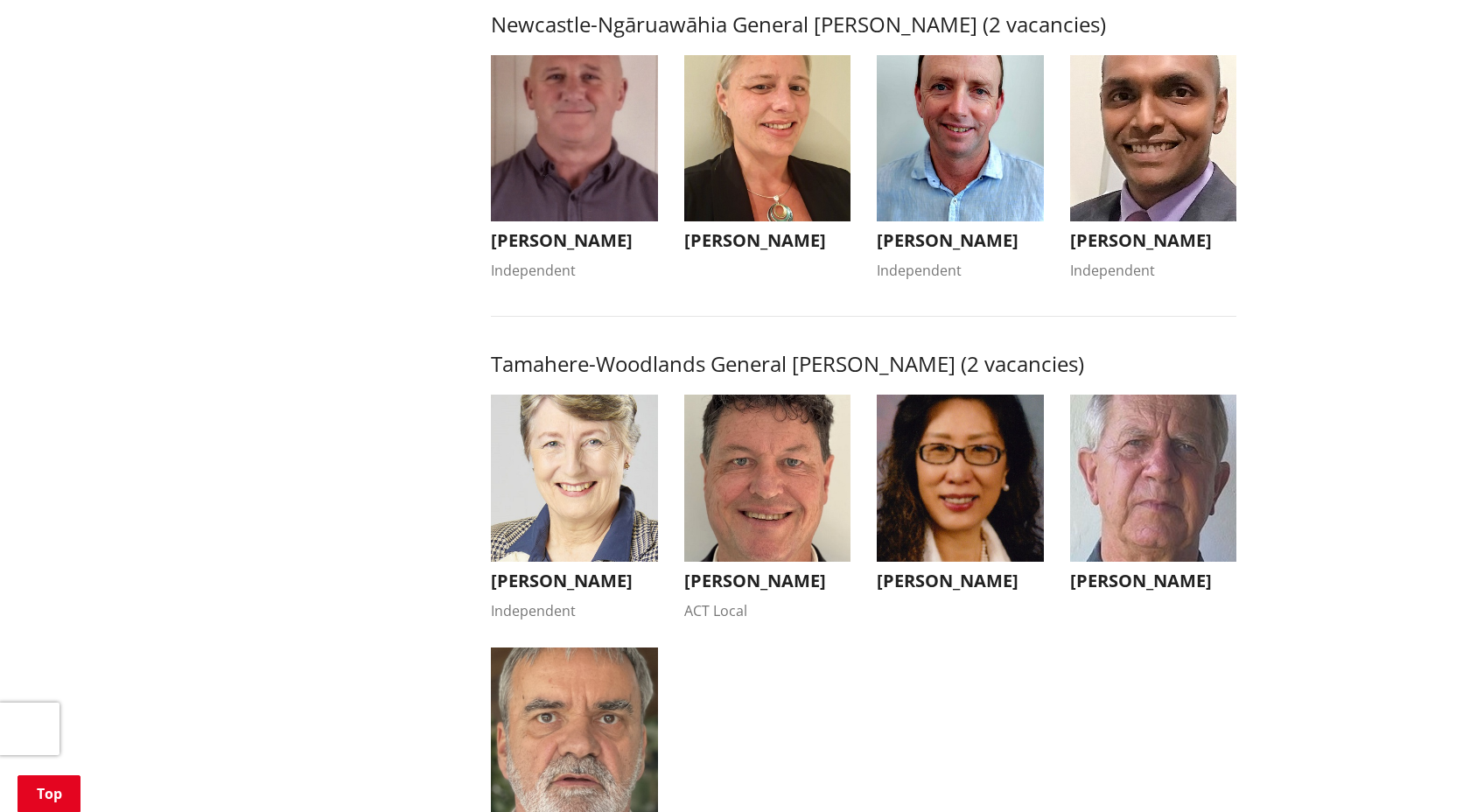
click at [996, 148] on img "button" at bounding box center [960, 138] width 167 height 167
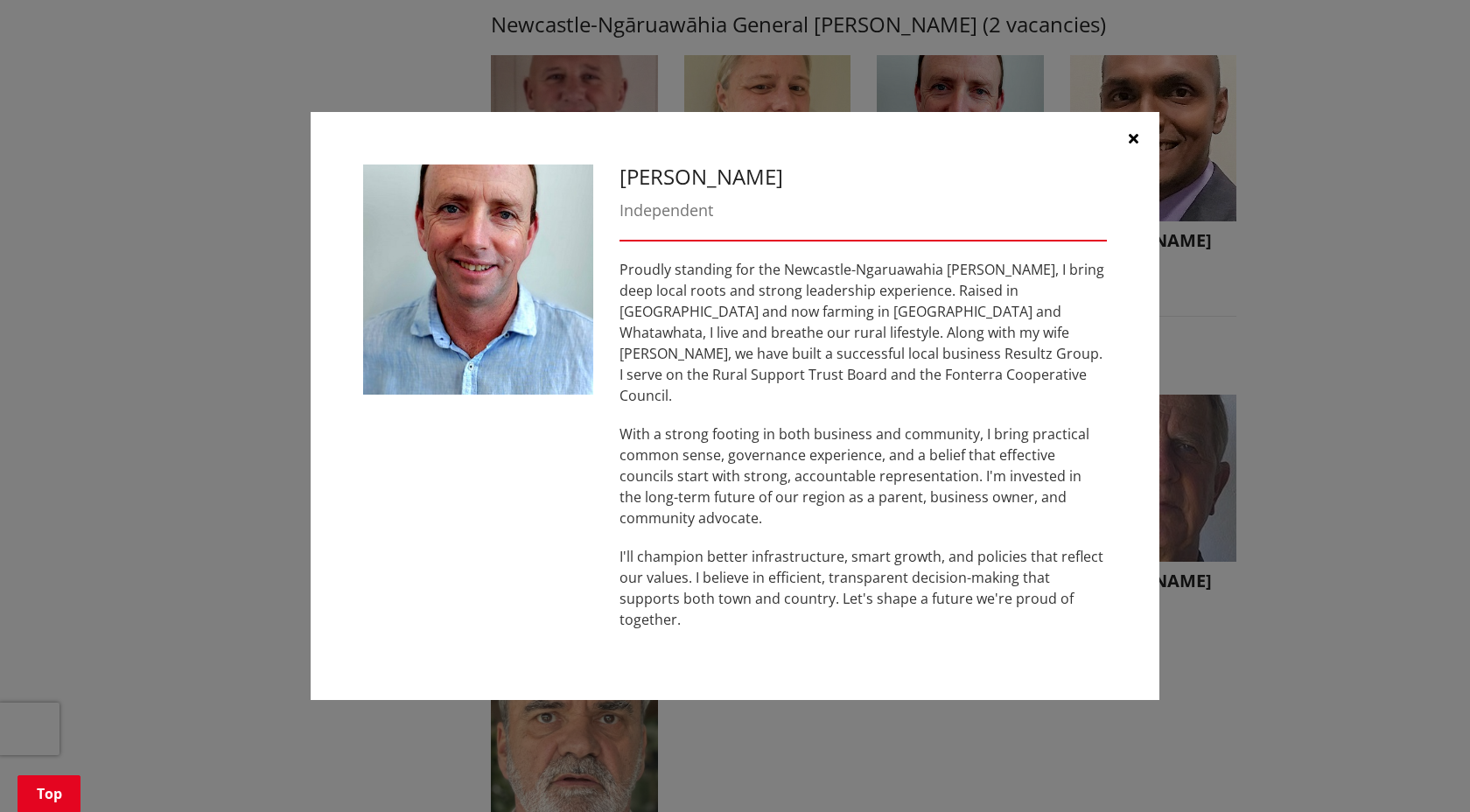
click at [1121, 153] on button "button" at bounding box center [1133, 138] width 53 height 53
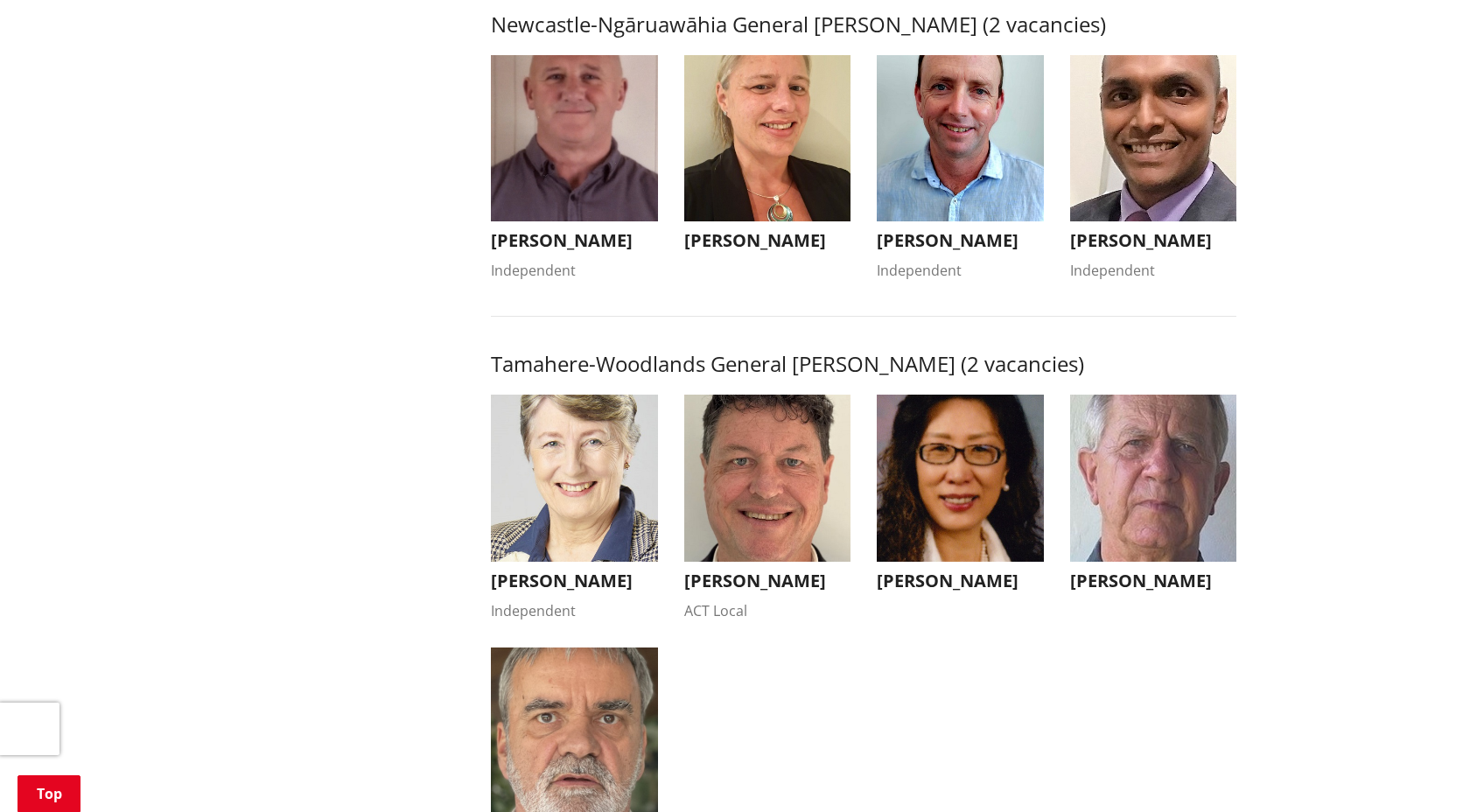
click at [803, 194] on img "button" at bounding box center [768, 138] width 167 height 167
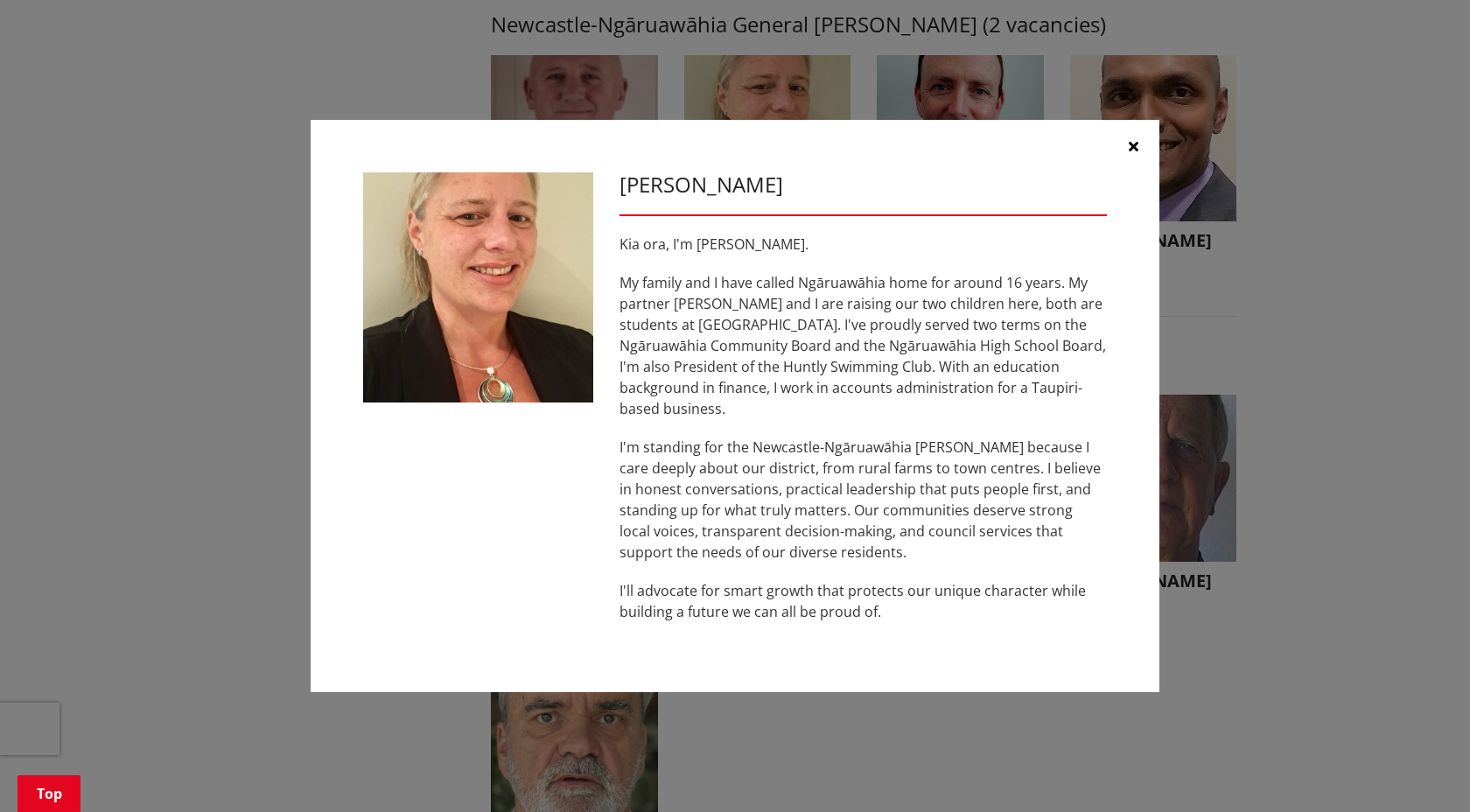
click at [1133, 153] on icon "button" at bounding box center [1134, 146] width 10 height 14
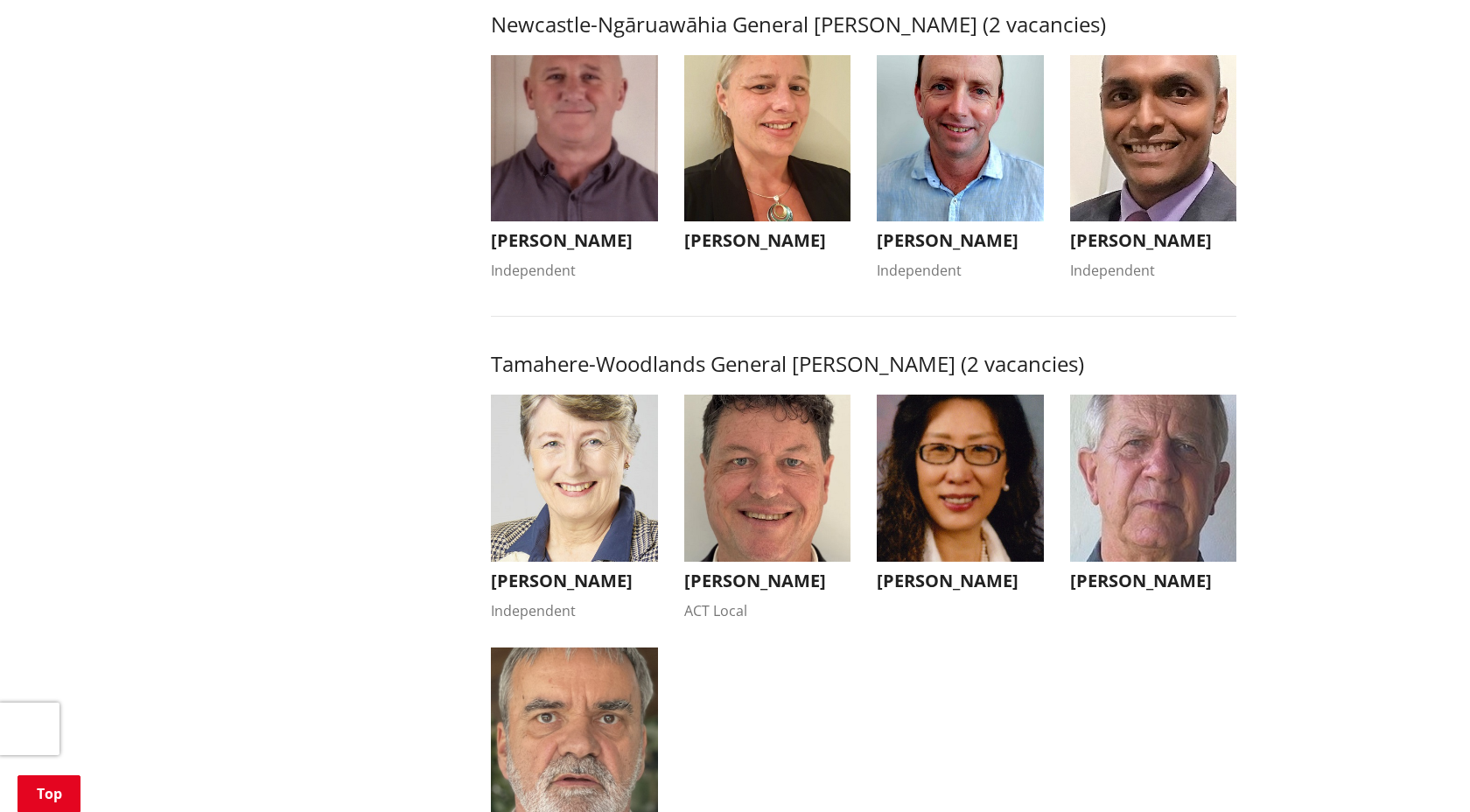
click at [605, 184] on img "button" at bounding box center [575, 138] width 167 height 167
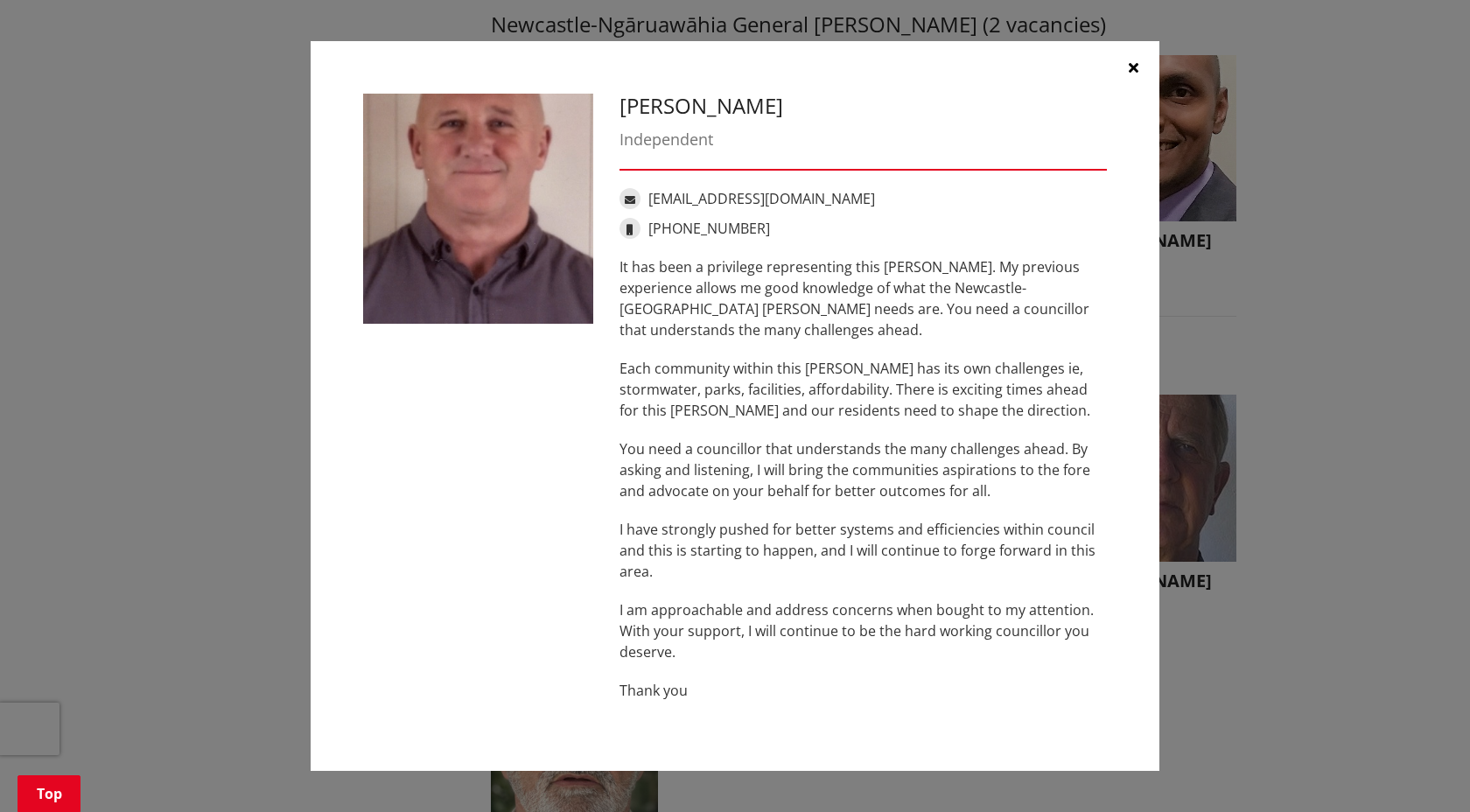
click at [1140, 72] on button "button" at bounding box center [1133, 67] width 53 height 53
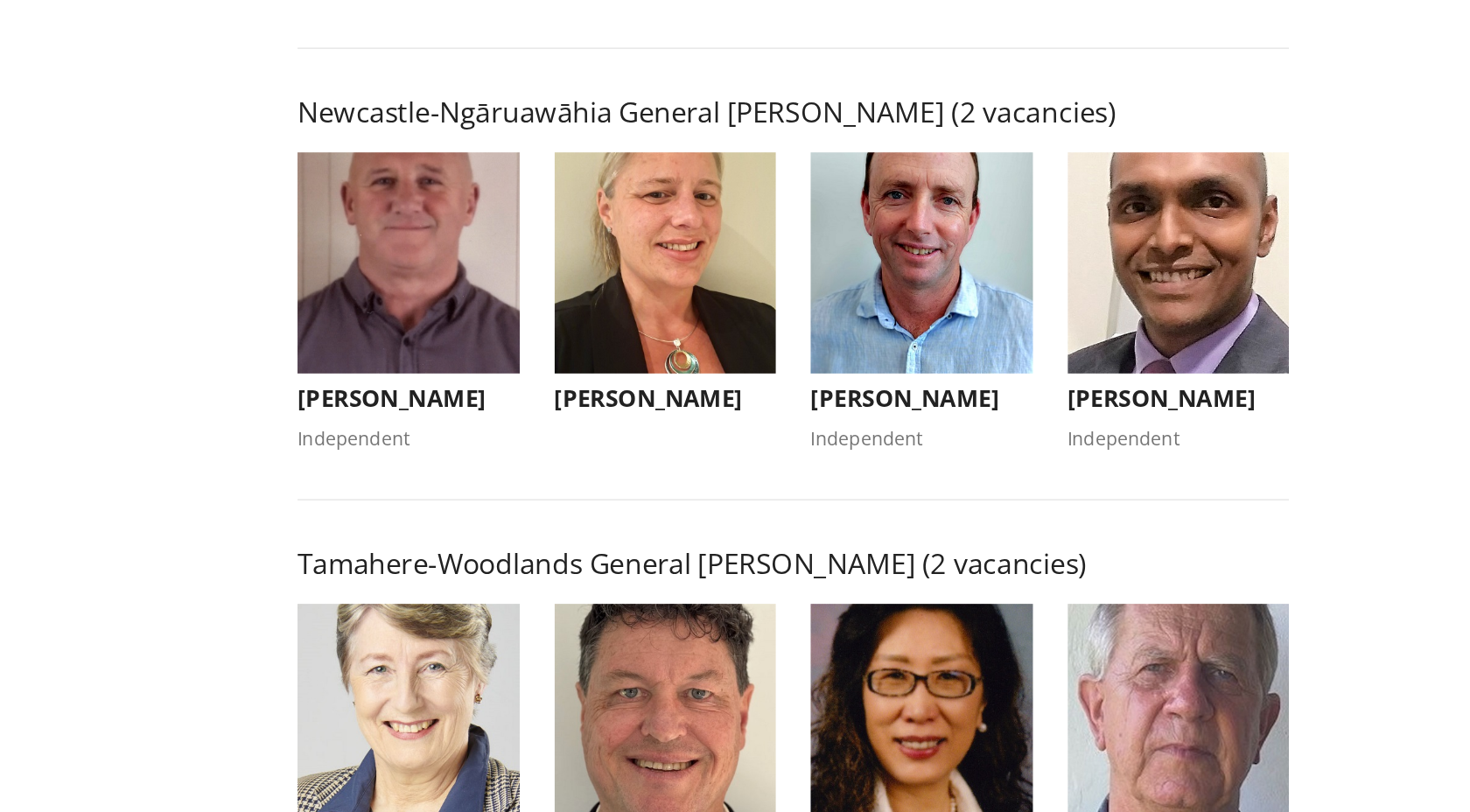
scroll to position [1225, 0]
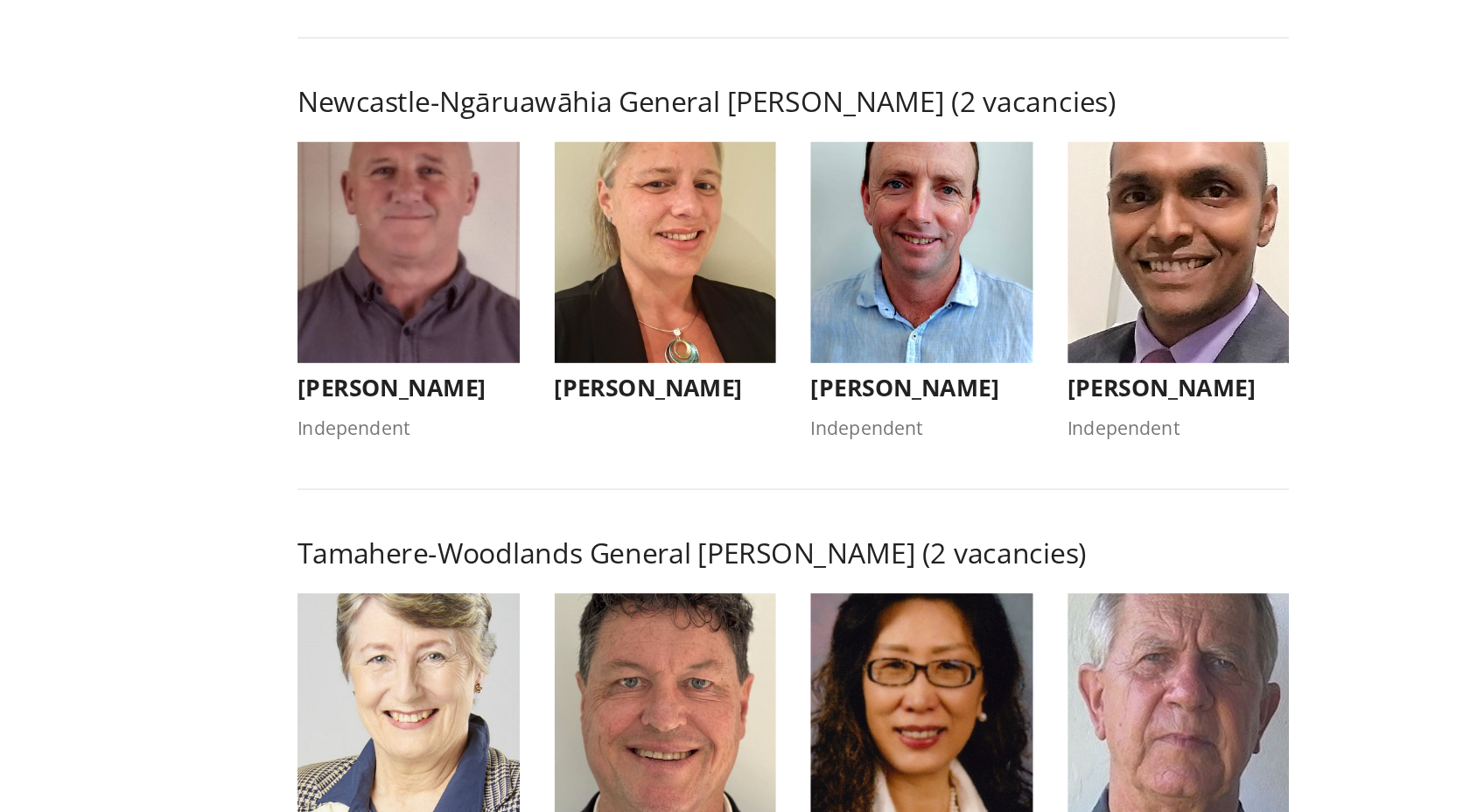
click at [1013, 533] on div "Independent" at bounding box center [960, 523] width 167 height 21
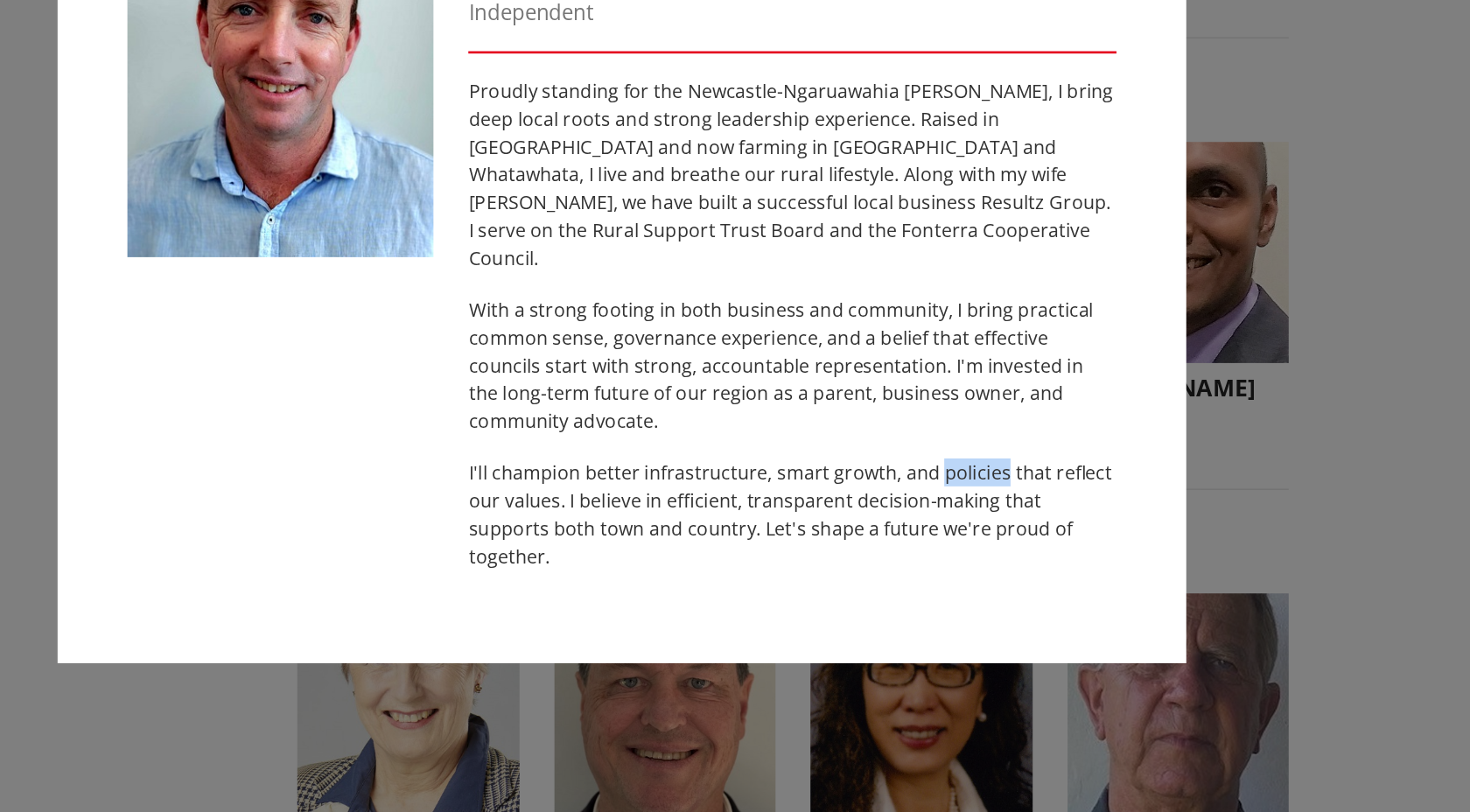
click at [1012, 551] on p "I'll champion better infrastructure, smart growth, and policies that reflect ou…" at bounding box center [862, 587] width 487 height 84
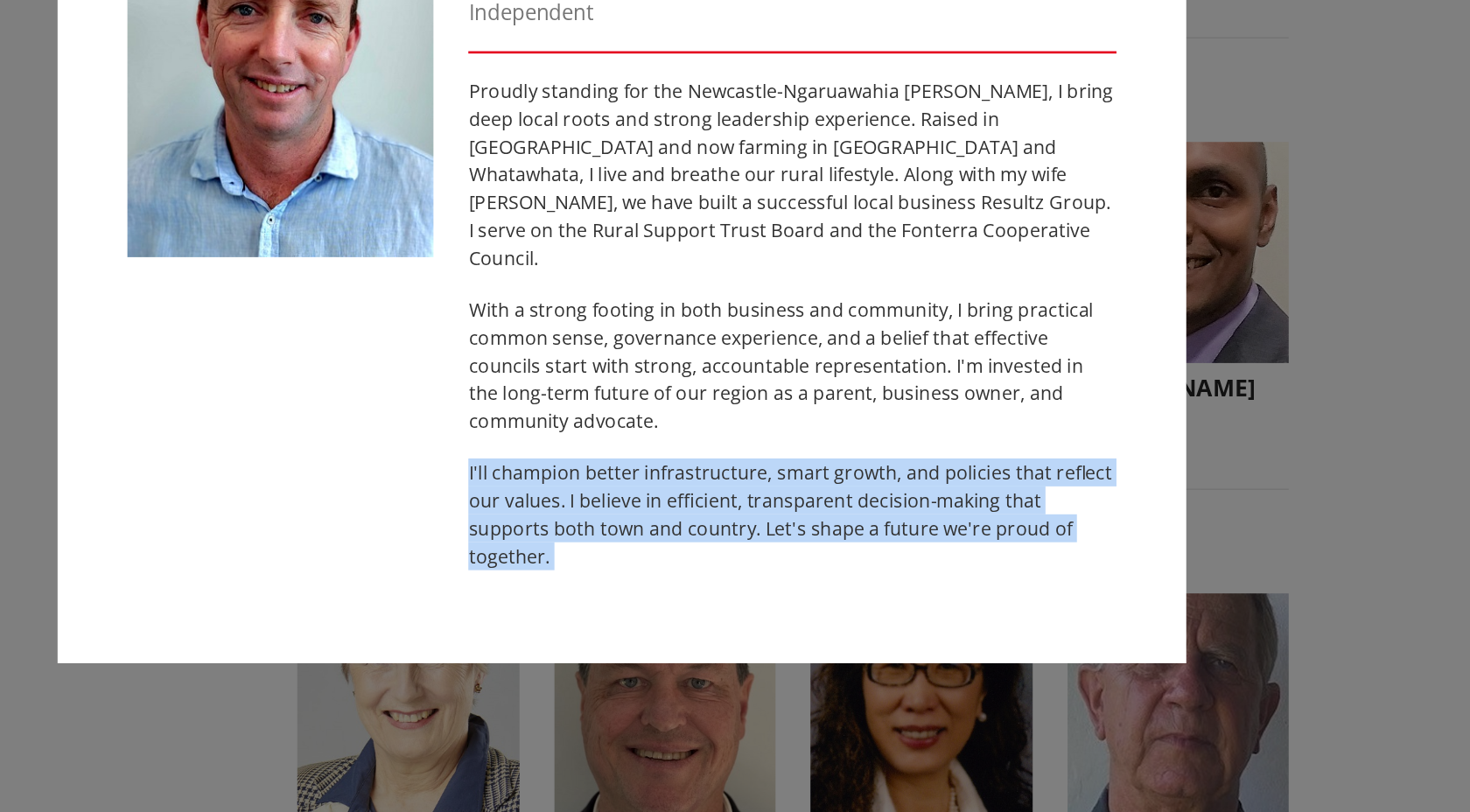
click at [1012, 551] on p "I'll champion better infrastructure, smart growth, and policies that reflect ou…" at bounding box center [862, 587] width 487 height 84
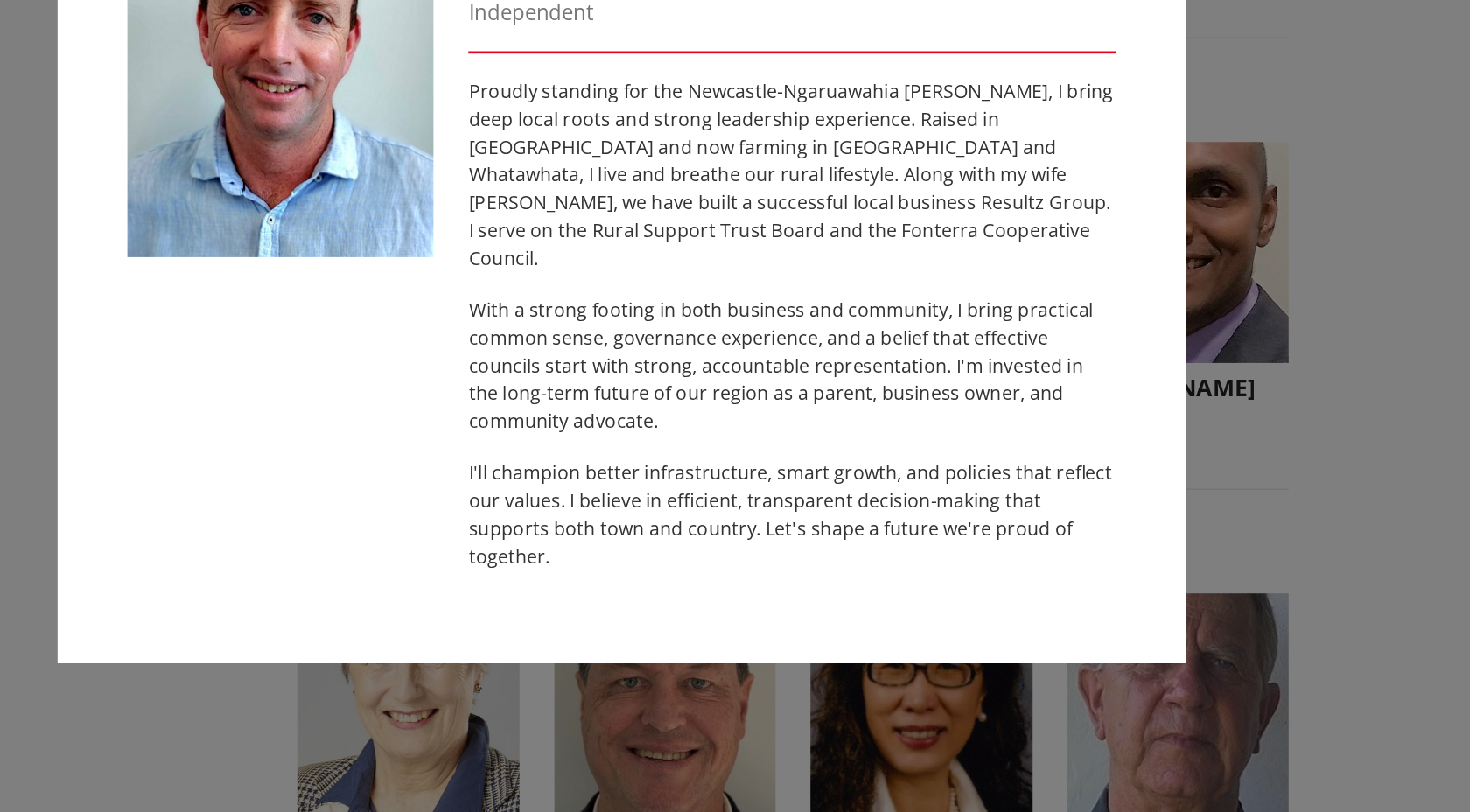
click at [1049, 502] on p "With a strong footing in both business and community, I bring practical common …" at bounding box center [862, 476] width 487 height 105
click at [1048, 502] on p "With a strong footing in both business and community, I bring practical common …" at bounding box center [862, 476] width 487 height 105
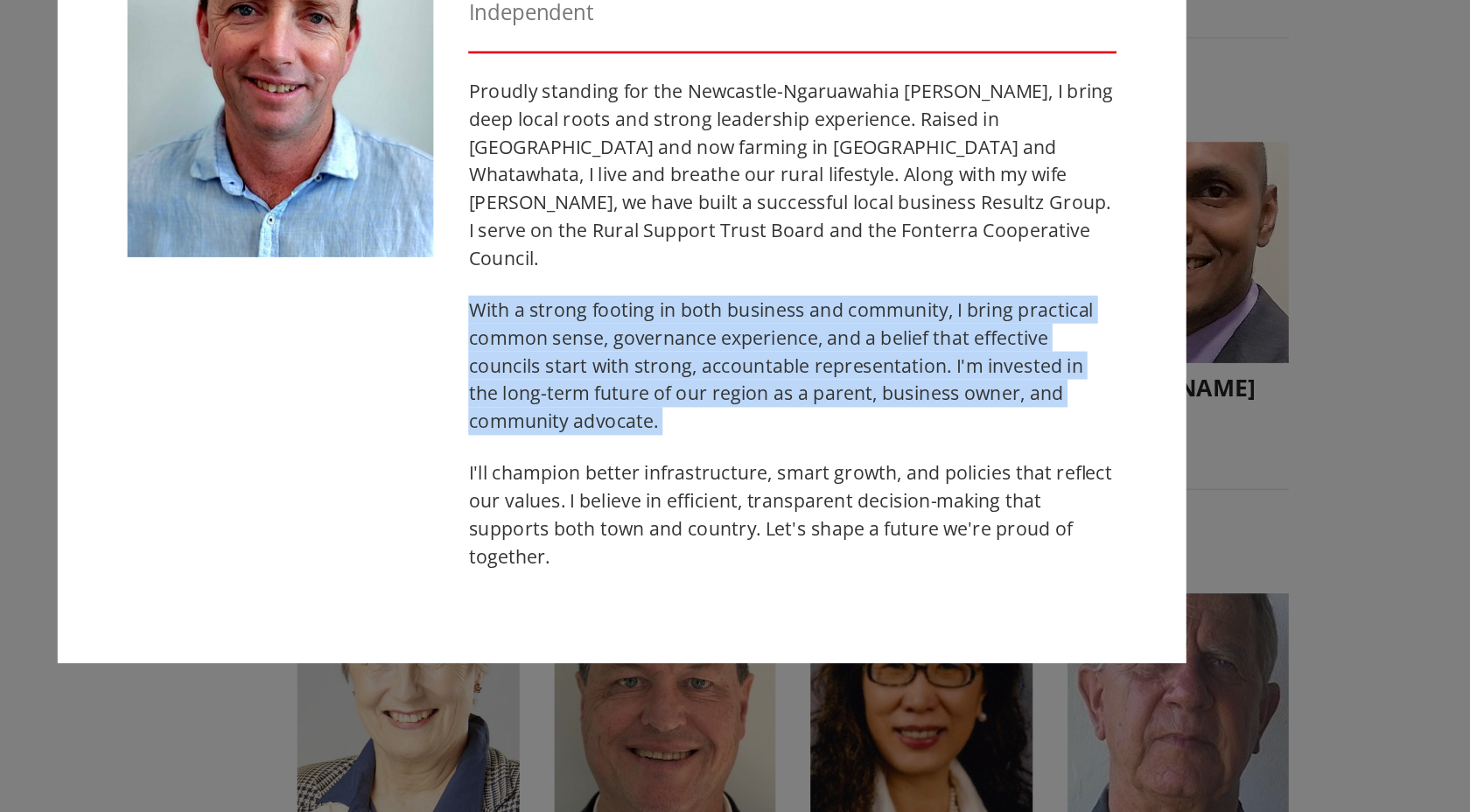
click at [1048, 502] on p "With a strong footing in both business and community, I bring practical common …" at bounding box center [862, 476] width 487 height 105
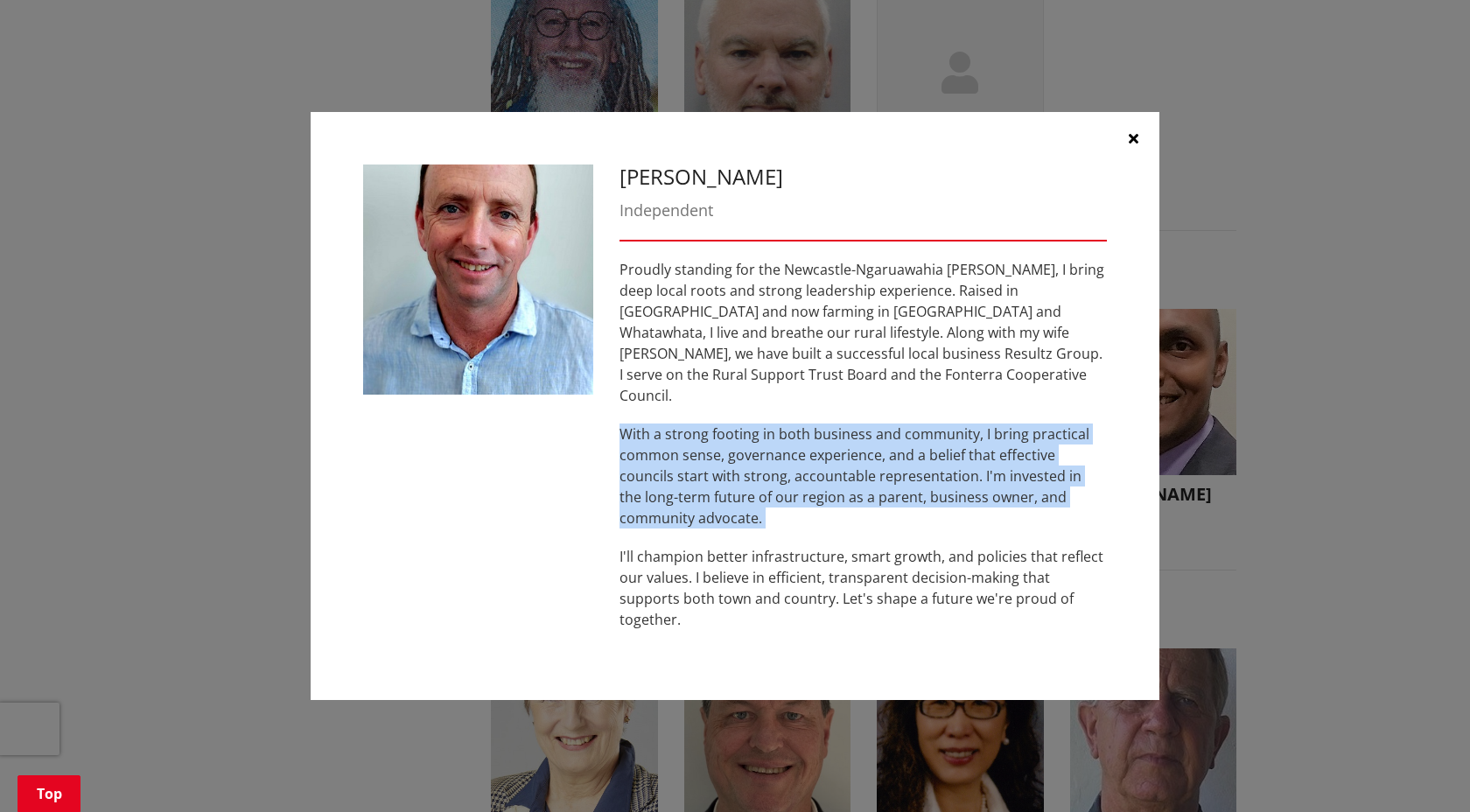
click at [1139, 160] on button "button" at bounding box center [1133, 138] width 53 height 53
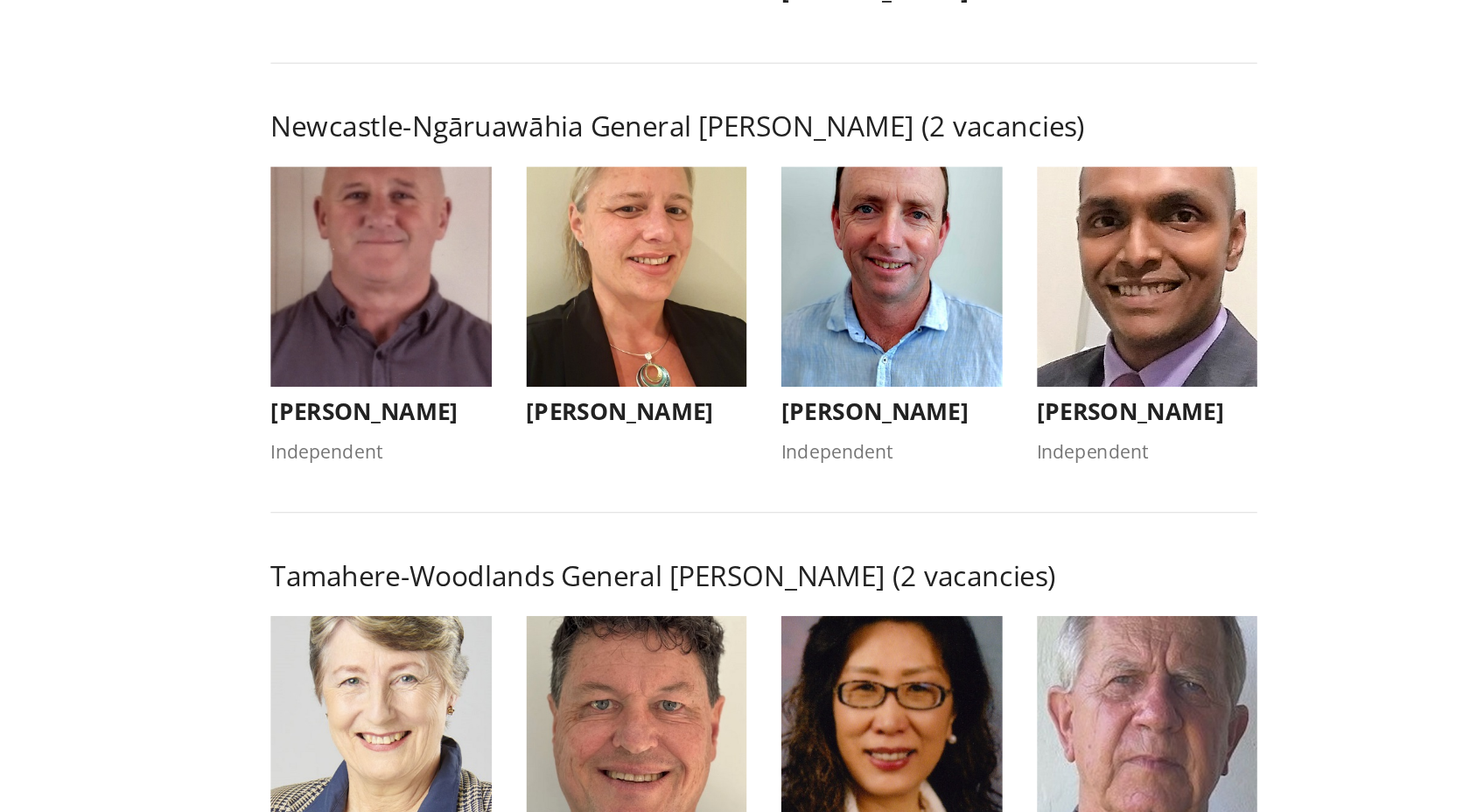
scroll to position [1397, 0]
